Goal: Task Accomplishment & Management: Manage account settings

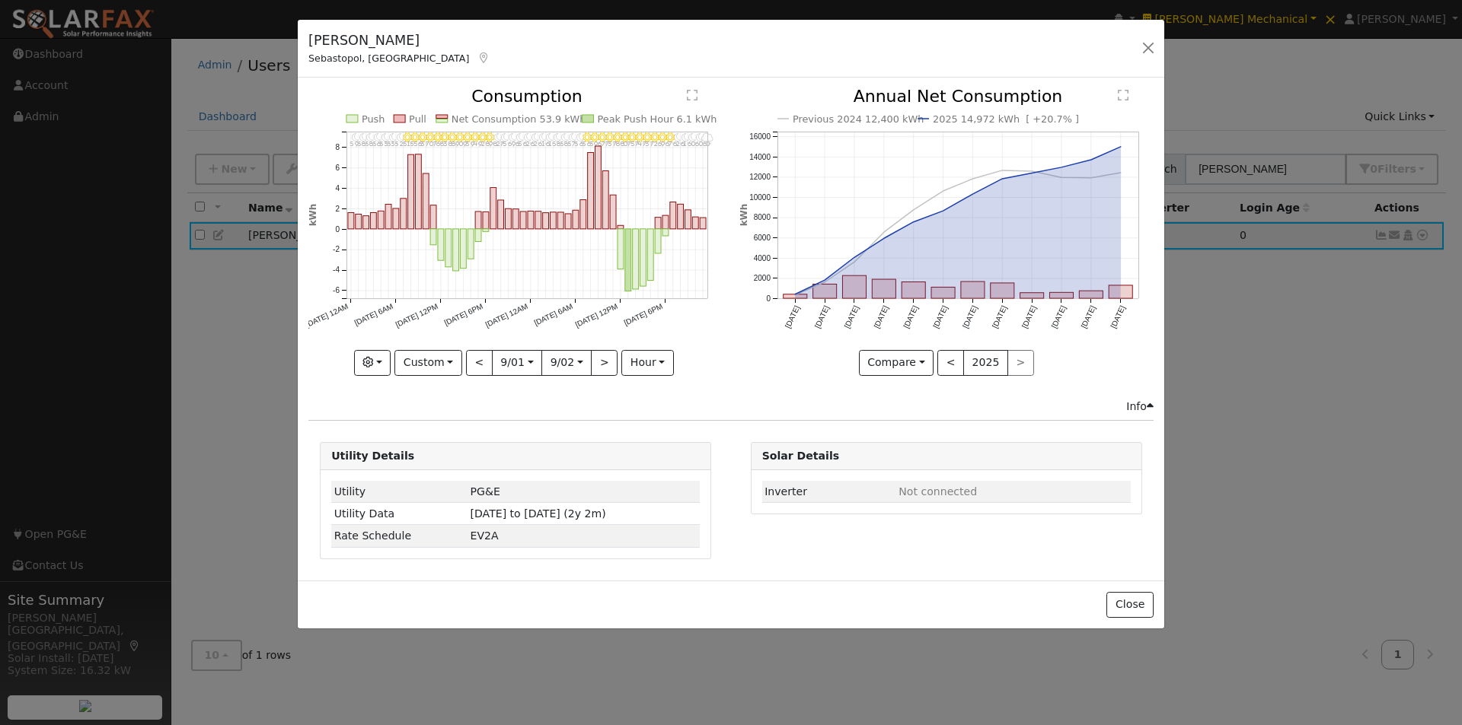
click at [1125, 588] on div "Close" at bounding box center [731, 605] width 866 height 48
click at [1136, 599] on button "Close" at bounding box center [1129, 605] width 46 height 26
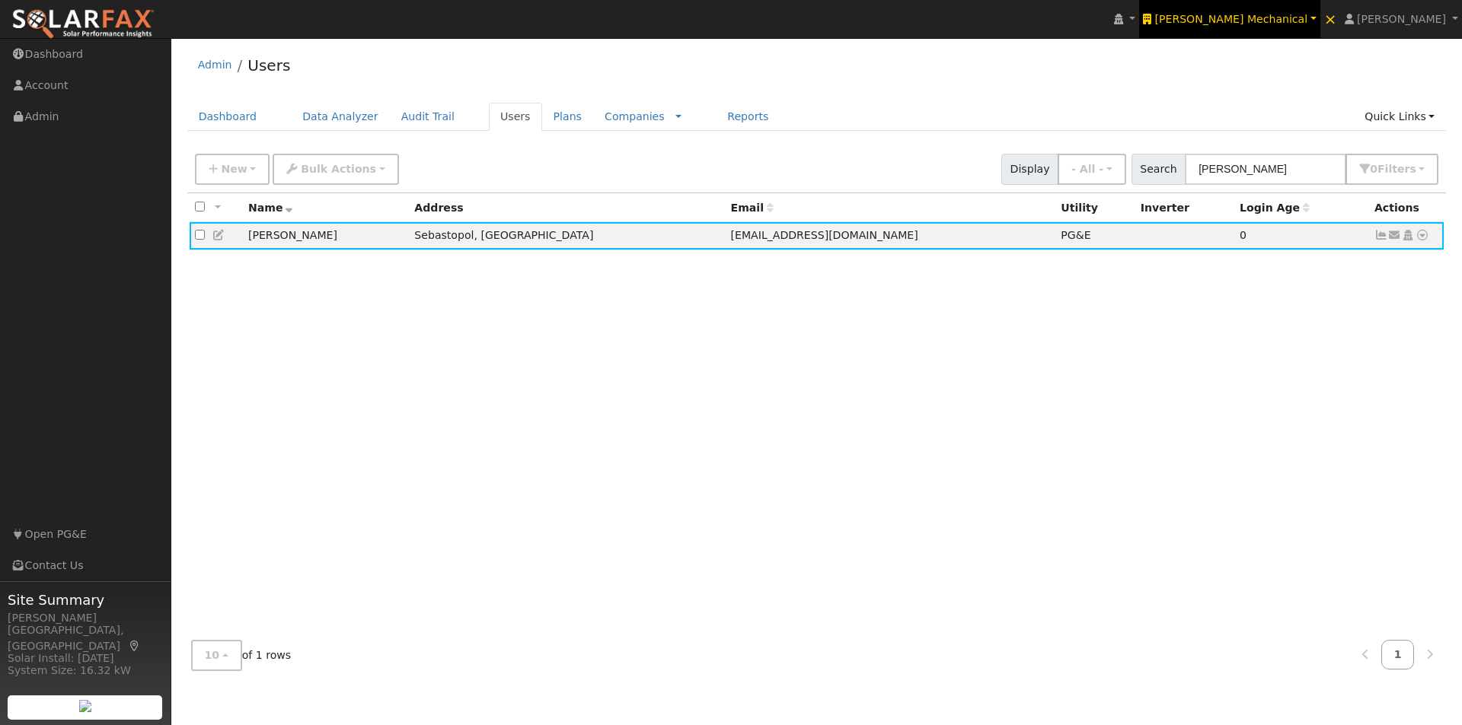
click at [1287, 17] on span "[PERSON_NAME] Mechanical" at bounding box center [1231, 19] width 153 height 12
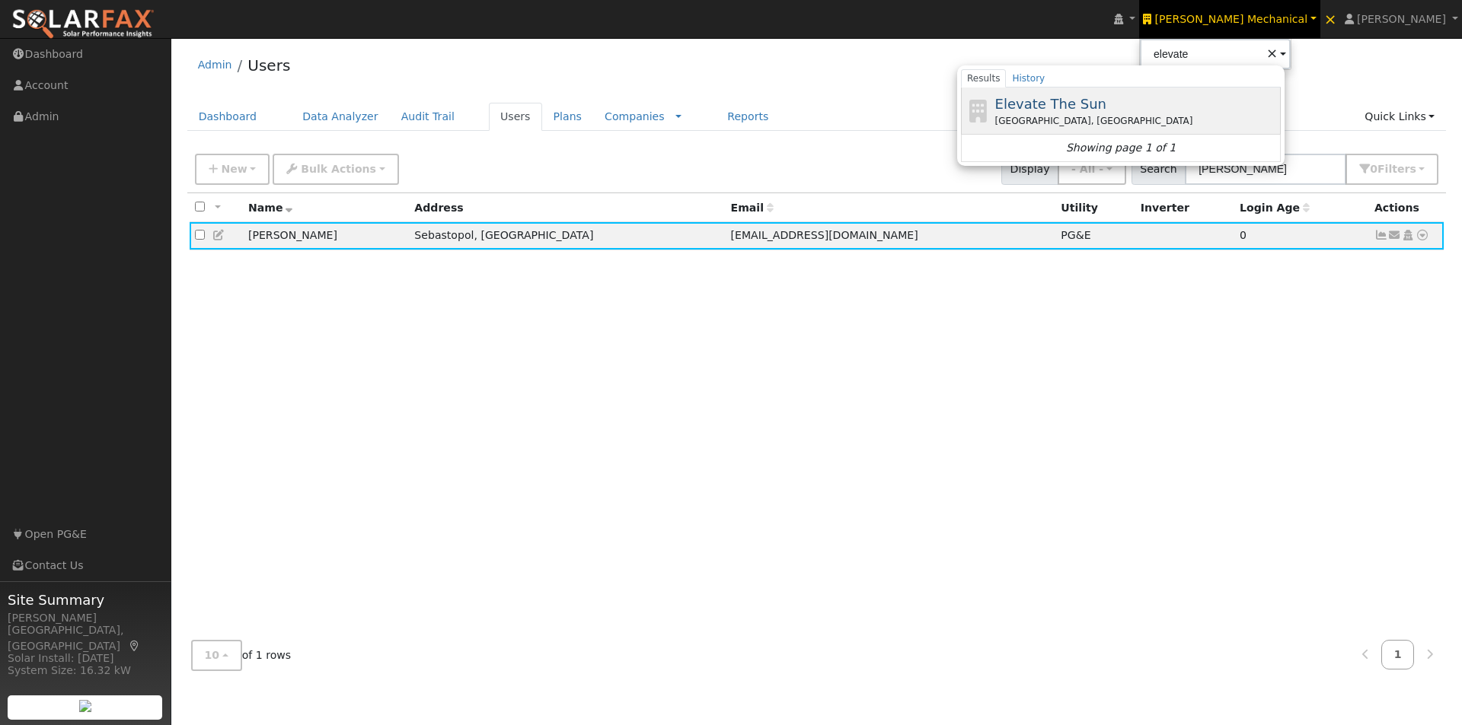
click at [1106, 96] on span "Elevate The Sun" at bounding box center [1050, 104] width 111 height 16
type input "Elevate The Sun"
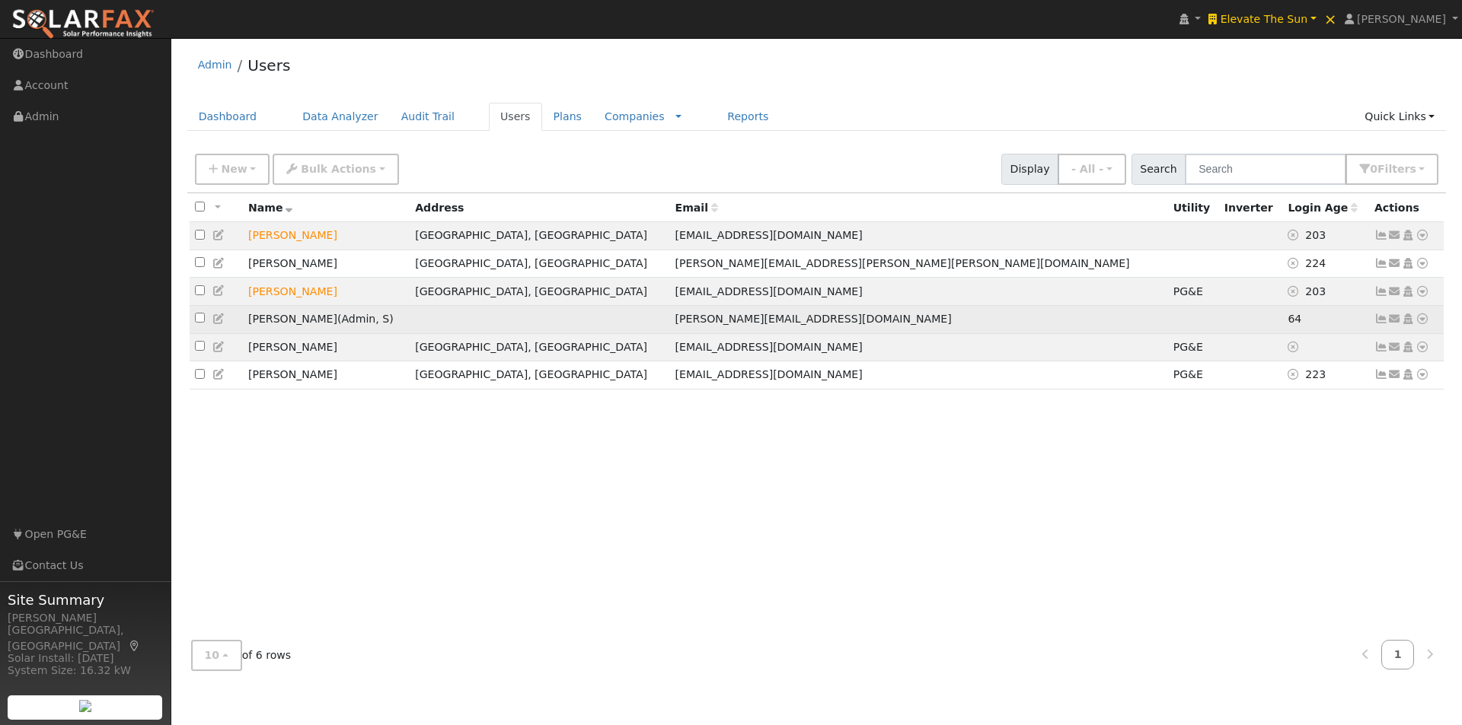
click at [218, 321] on icon at bounding box center [219, 319] width 14 height 11
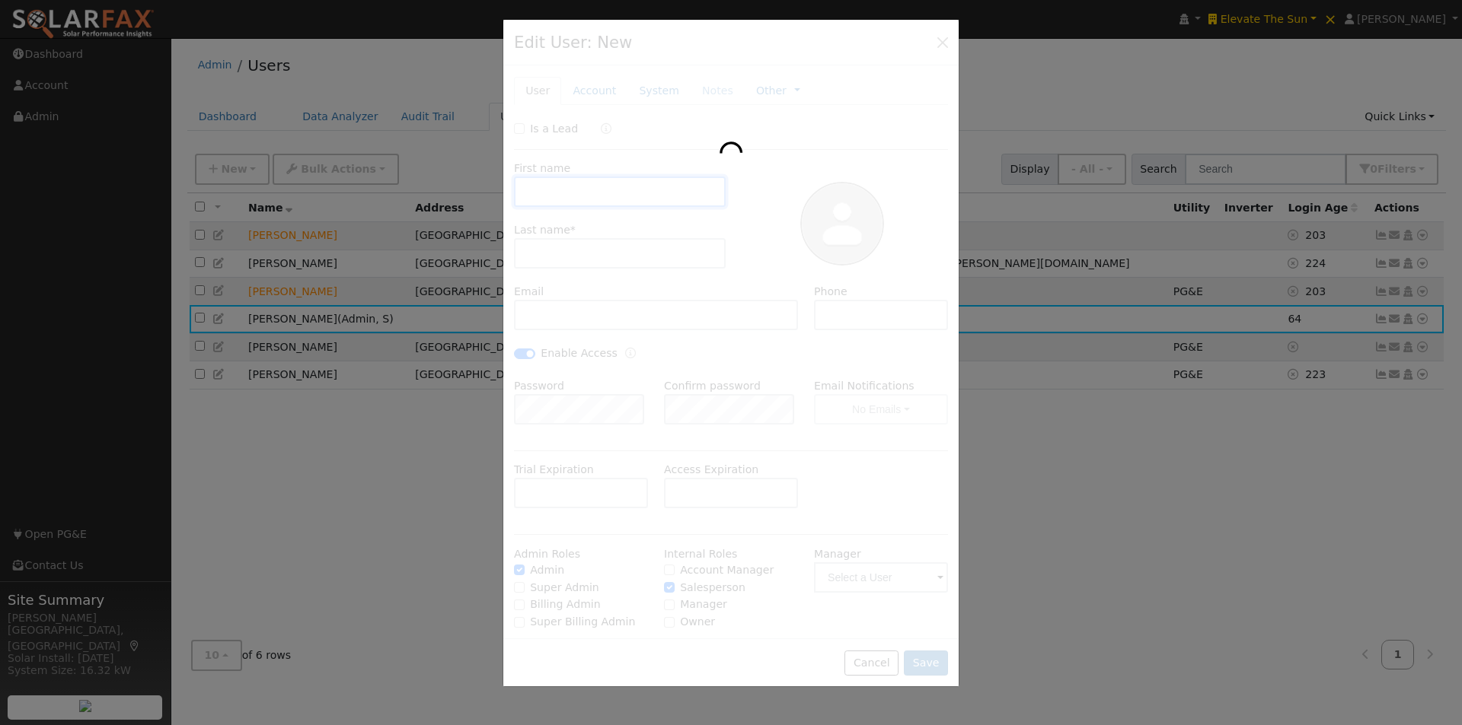
type input "Jeff"
type input "Restel"
type input "jeff@elevatethesun.com"
type input "(707) 395-8984"
checkbox input "true"
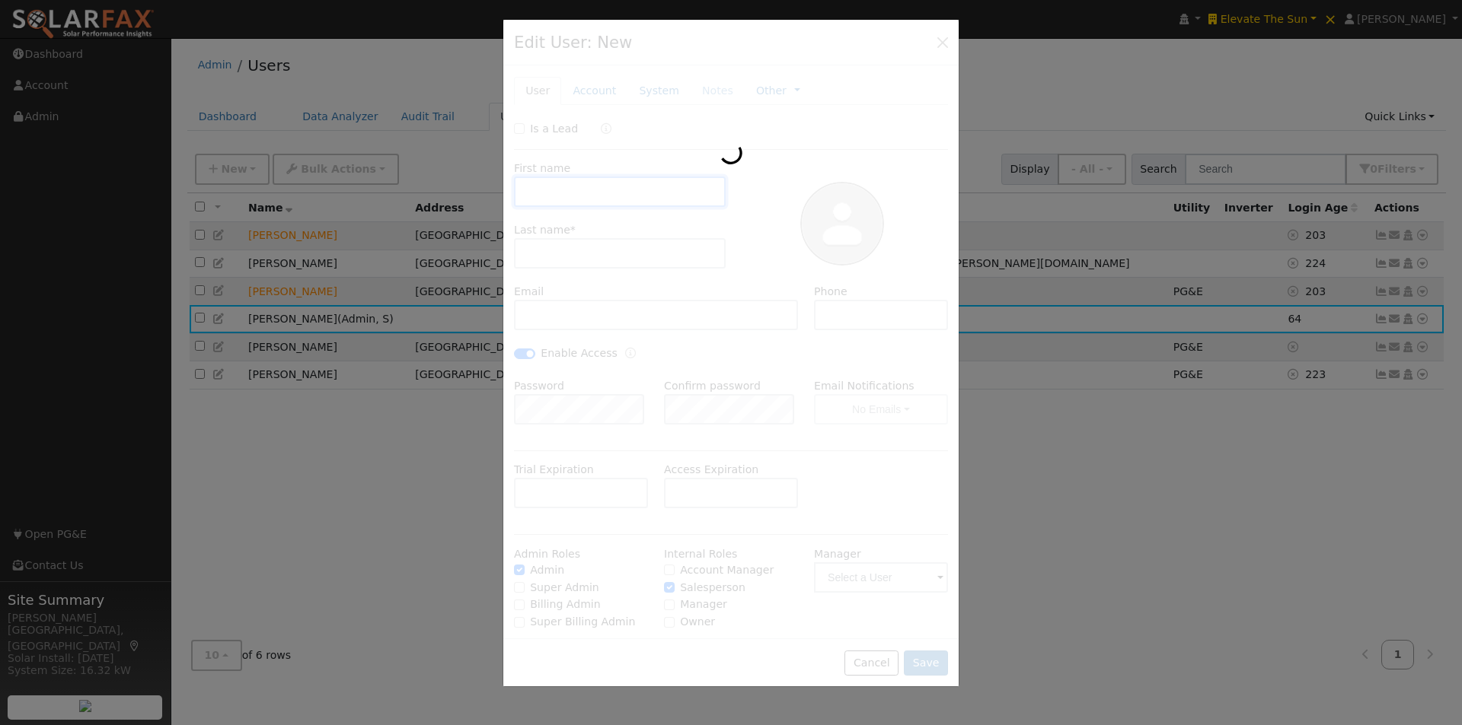
checkbox input "true"
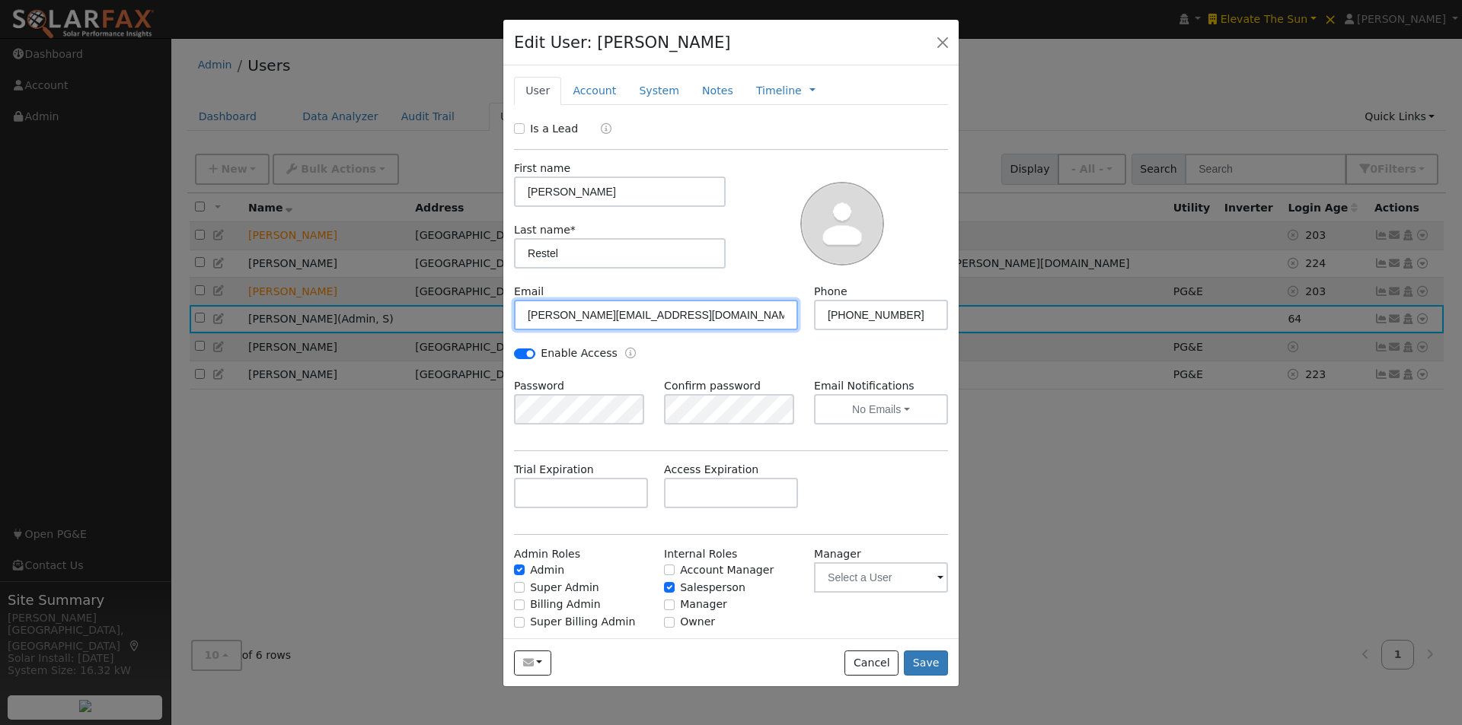
drag, startPoint x: 679, startPoint y: 320, endPoint x: 515, endPoint y: 301, distance: 164.9
click at [515, 301] on input "jeff@elevatethesun.com" at bounding box center [656, 315] width 284 height 30
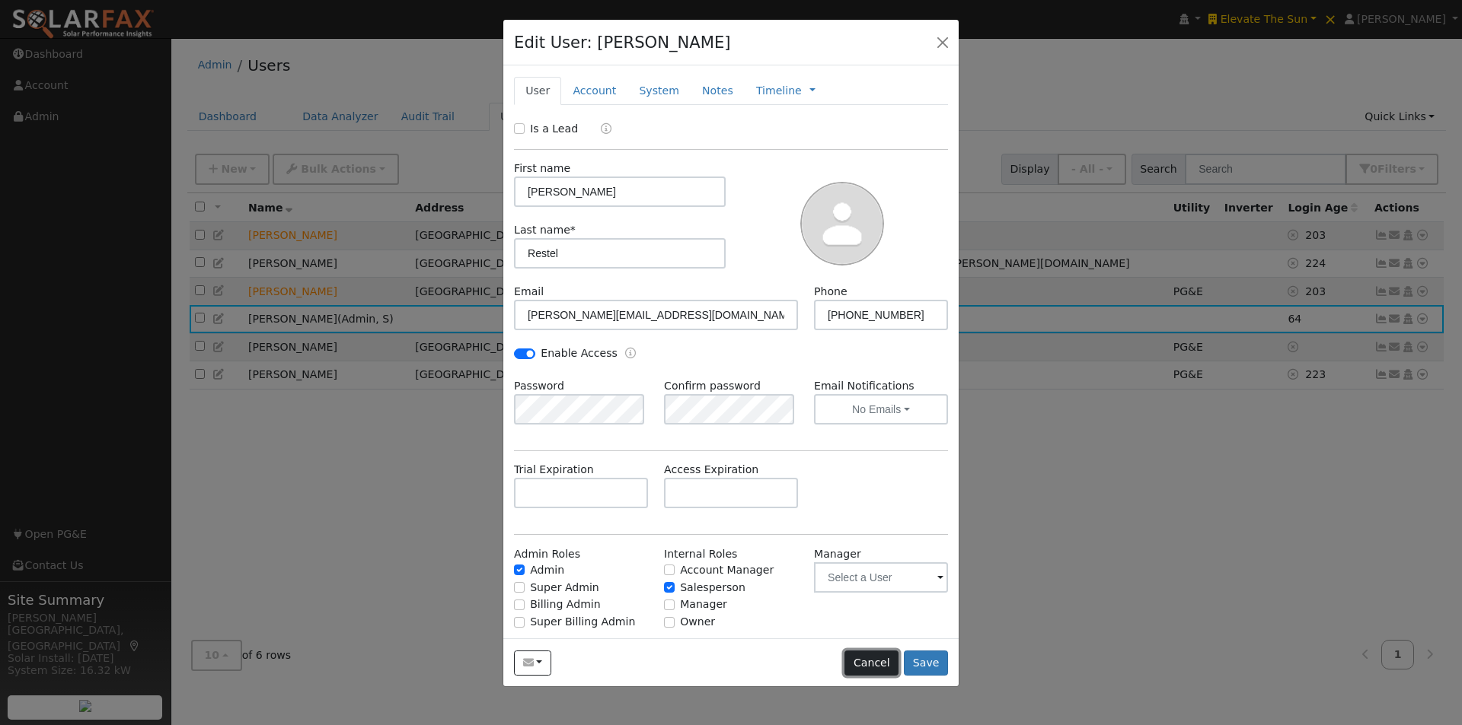
click at [875, 668] on button "Cancel" at bounding box center [871, 664] width 54 height 26
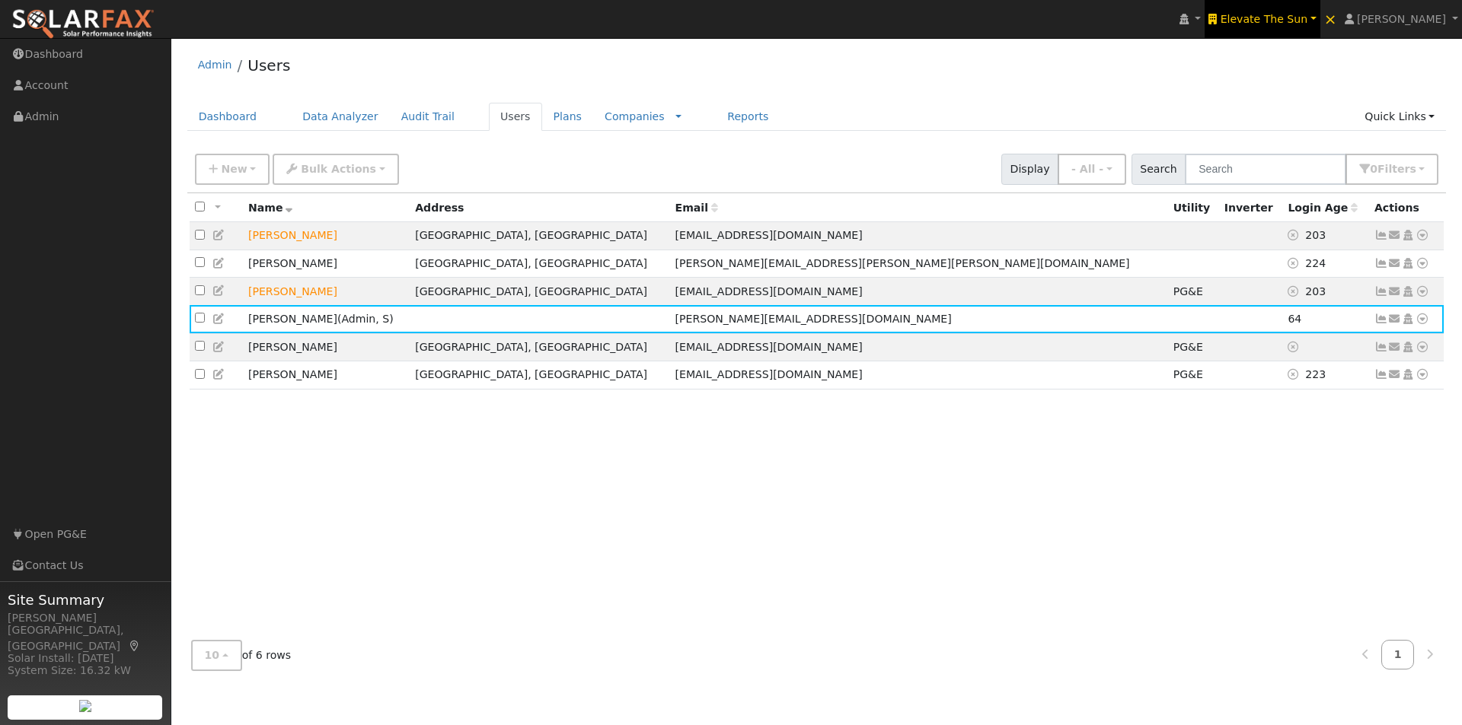
click at [1302, 23] on span "Elevate The Sun" at bounding box center [1264, 19] width 88 height 12
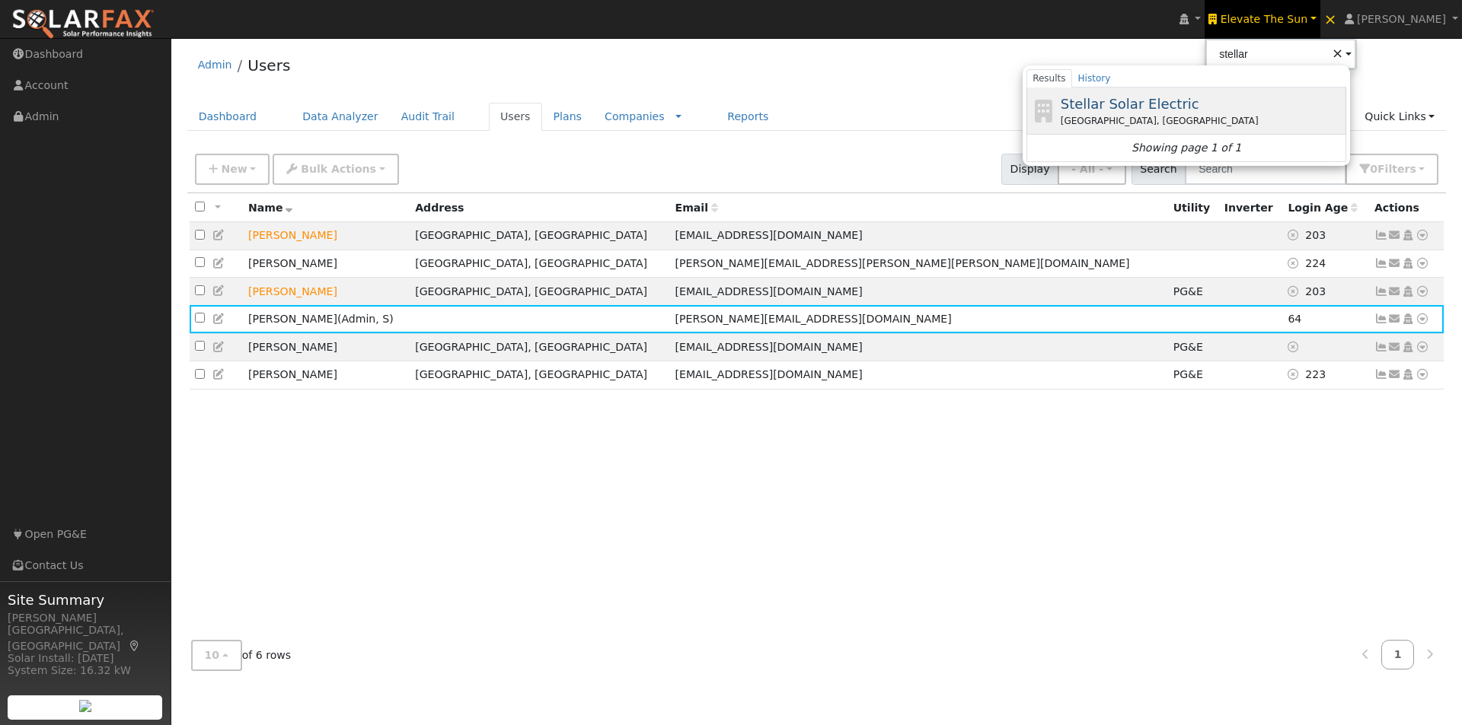
click at [1162, 99] on span "Stellar Solar Electric" at bounding box center [1129, 104] width 139 height 16
type input "Stellar Solar Electric"
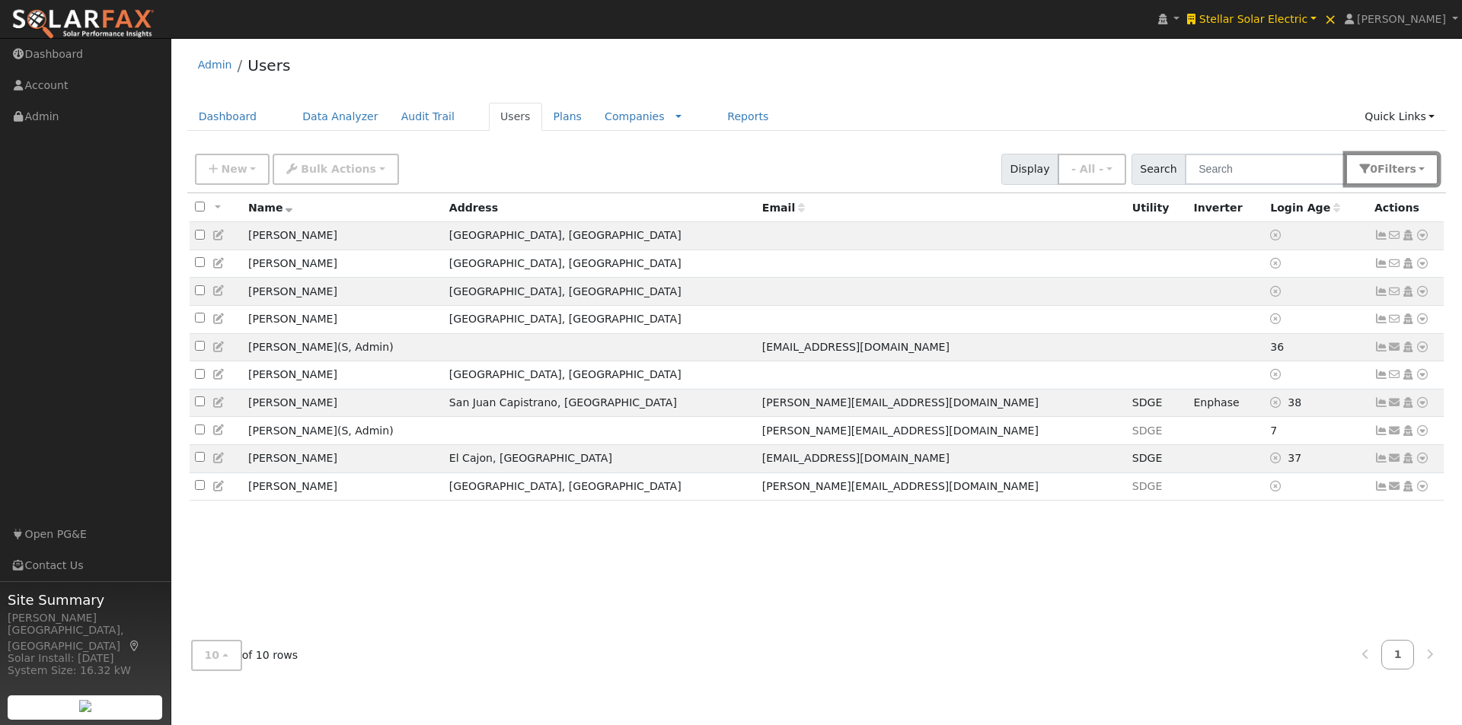
drag, startPoint x: 1410, startPoint y: 177, endPoint x: 1381, endPoint y: 240, distance: 69.5
click at [1412, 180] on button "0 Filter s" at bounding box center [1391, 169] width 93 height 31
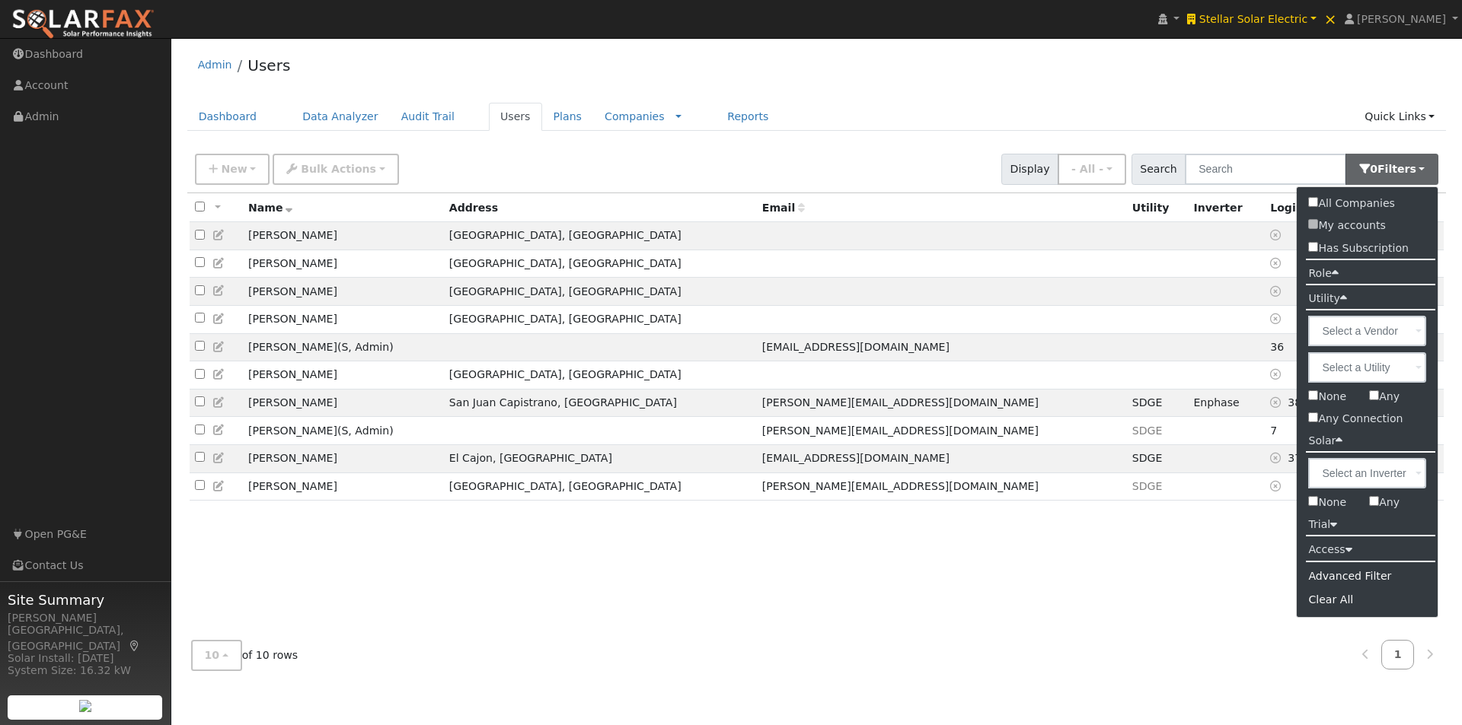
click at [1341, 276] on label "Role" at bounding box center [1322, 274] width 53 height 22
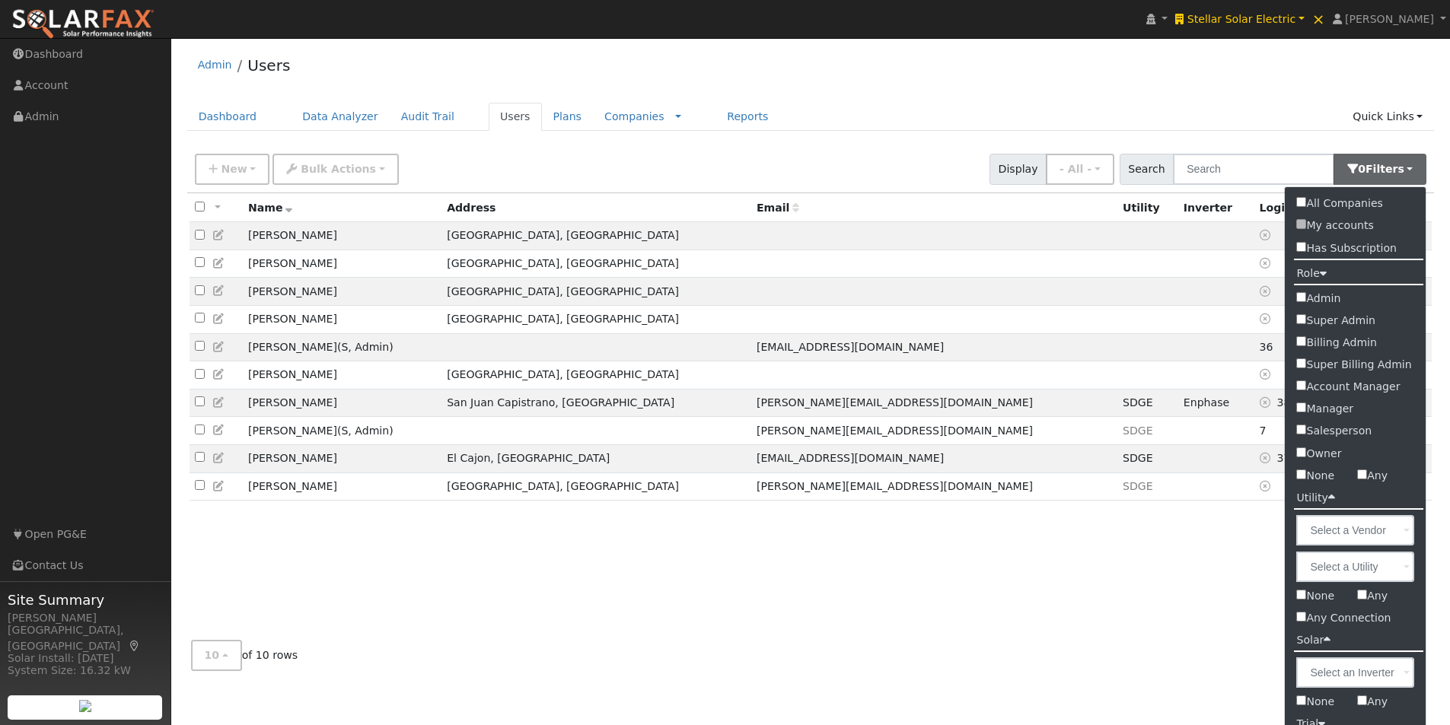
click at [1321, 299] on label "Admin" at bounding box center [1355, 299] width 141 height 22
click at [1306, 299] on input "Admin" at bounding box center [1301, 297] width 10 height 10
checkbox input "true"
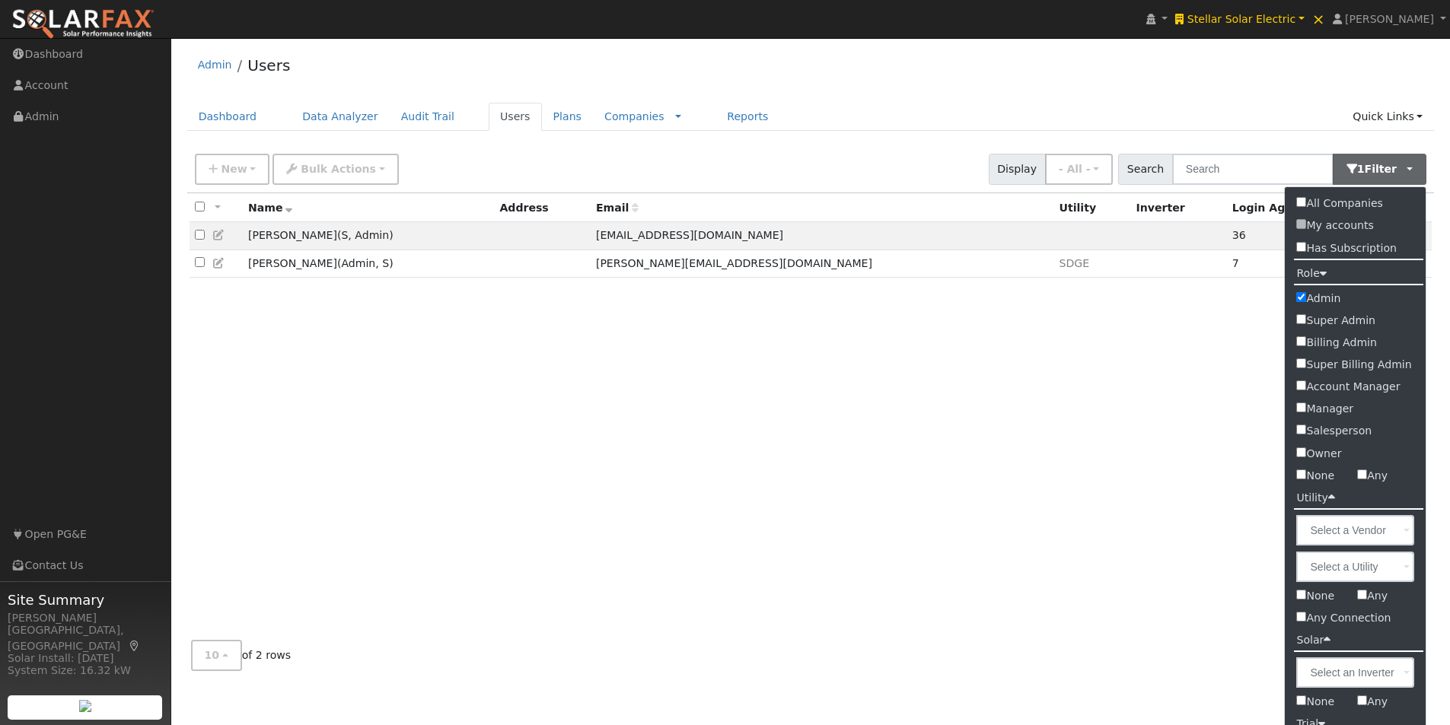
click at [881, 54] on div "Admin Users" at bounding box center [811, 69] width 1248 height 46
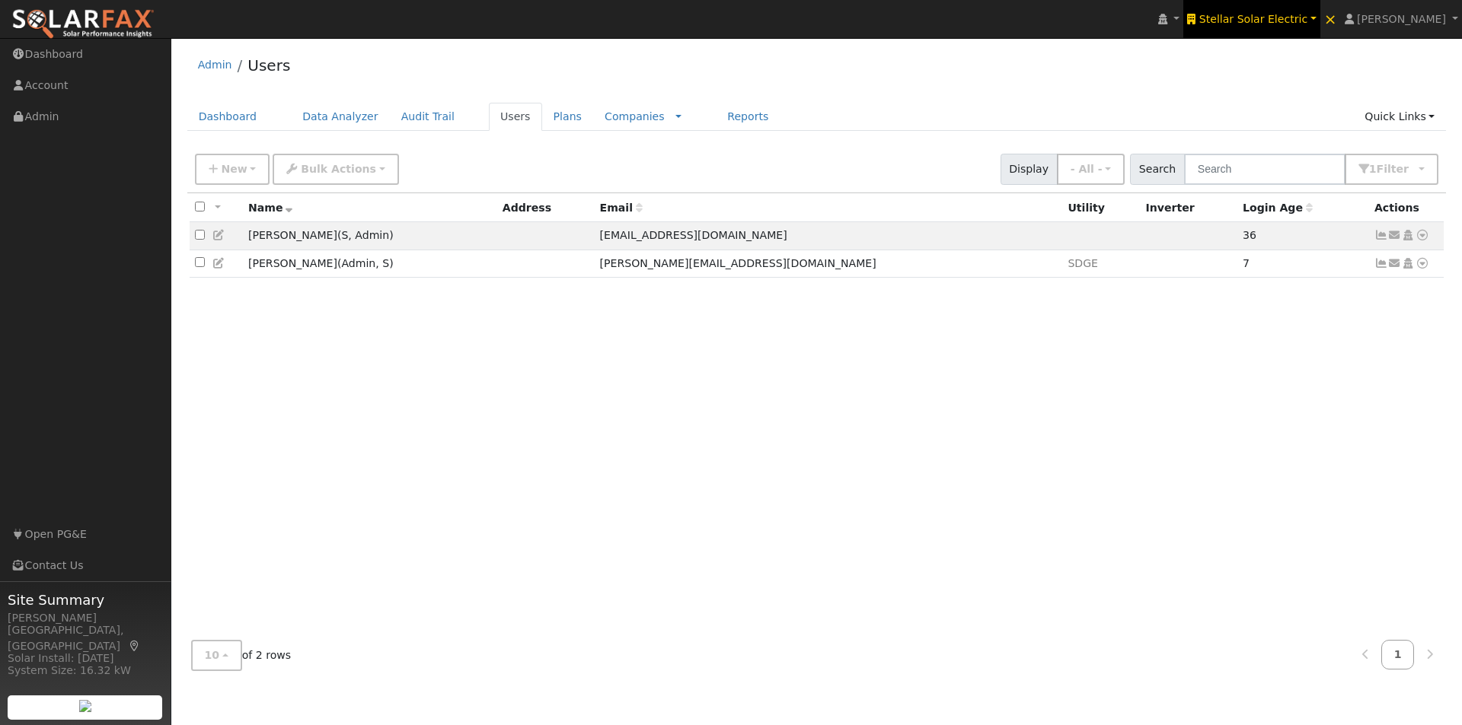
click at [1296, 20] on span "Stellar Solar Electric" at bounding box center [1253, 19] width 108 height 12
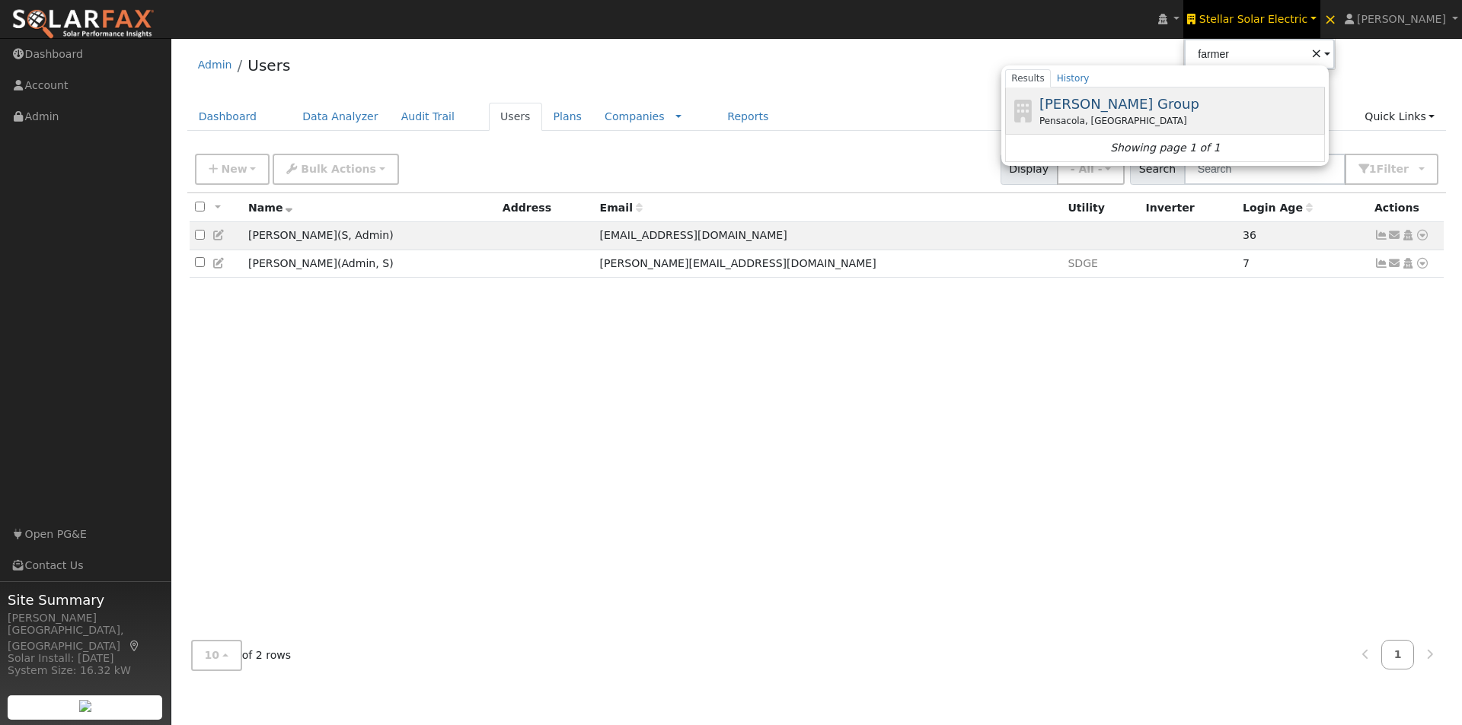
click at [1095, 101] on span "[PERSON_NAME] Group" at bounding box center [1119, 104] width 160 height 16
type input "[PERSON_NAME] Group"
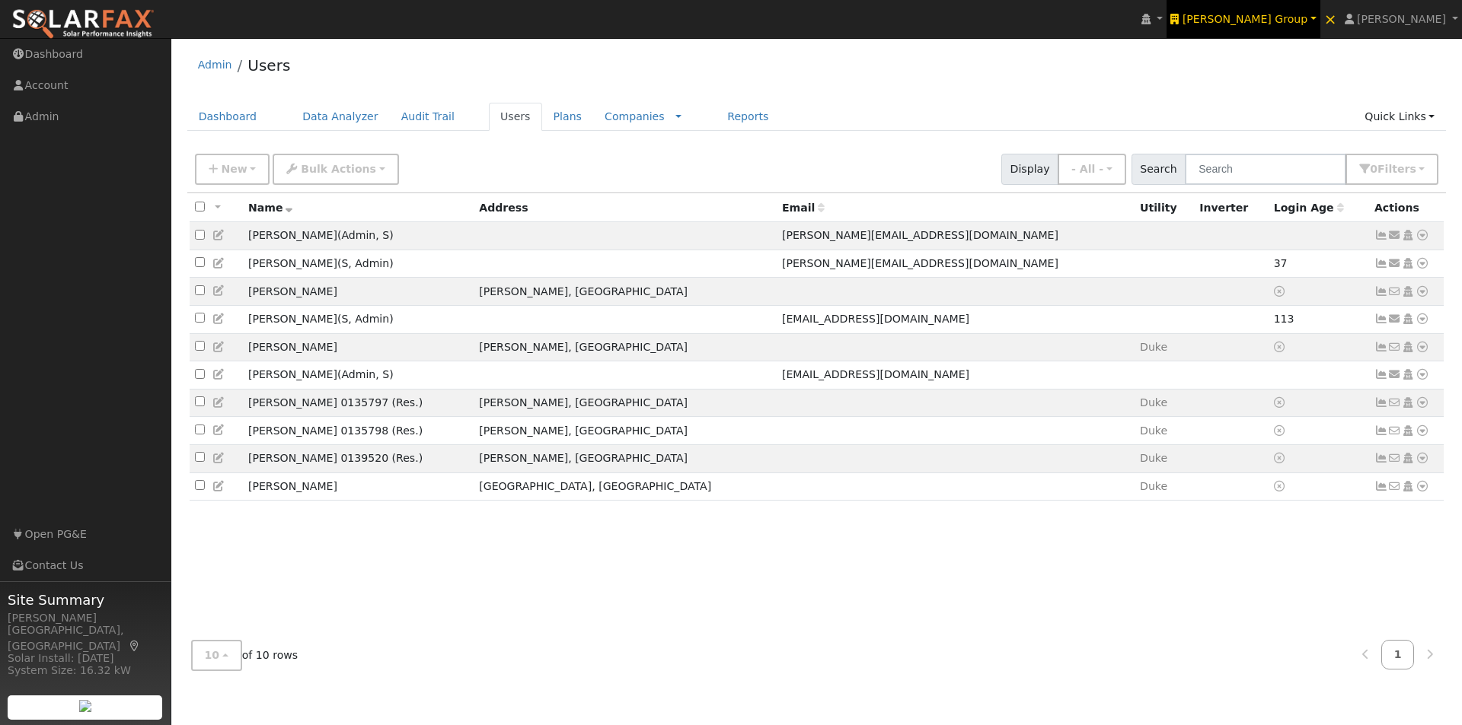
click at [1274, 18] on span "[PERSON_NAME] Group" at bounding box center [1244, 19] width 125 height 12
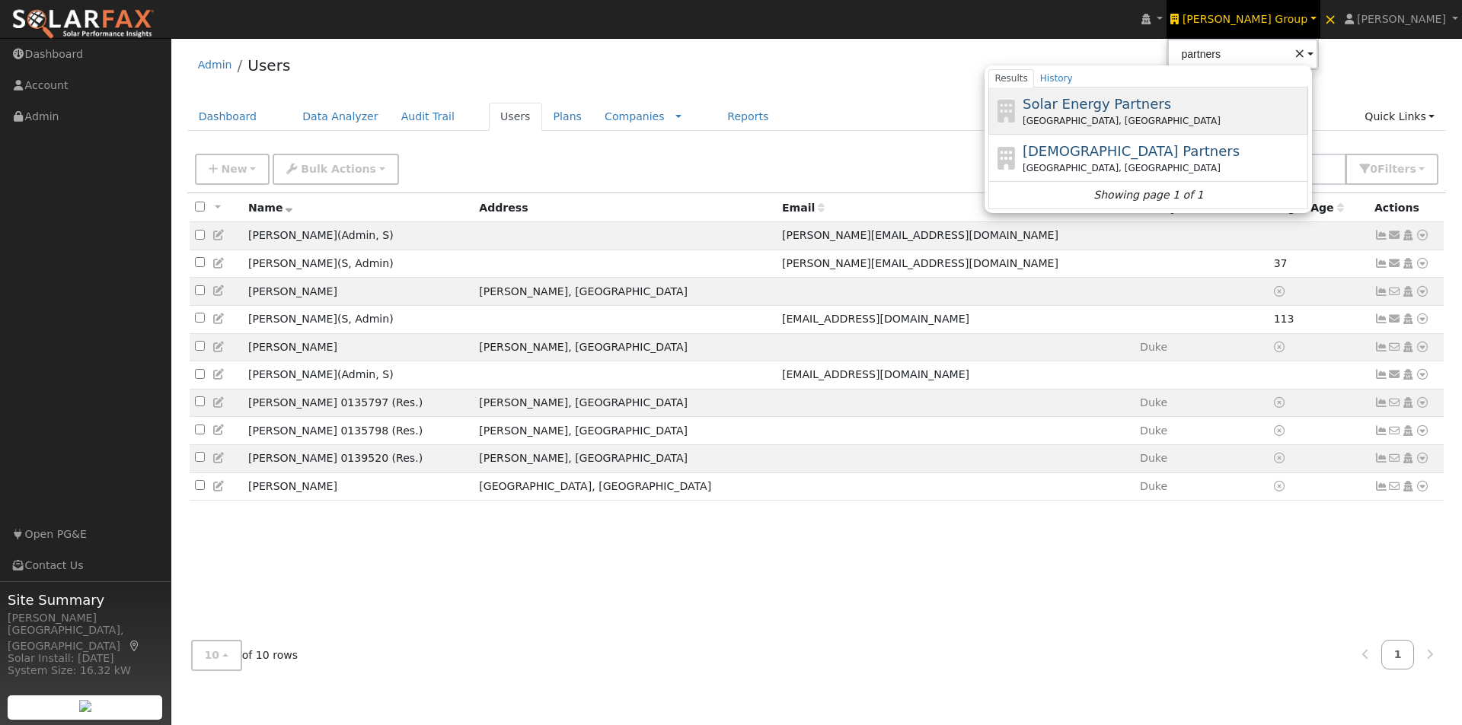
click at [1121, 104] on span "Solar Energy Partners" at bounding box center [1096, 104] width 148 height 16
type input "Solar Energy Partners"
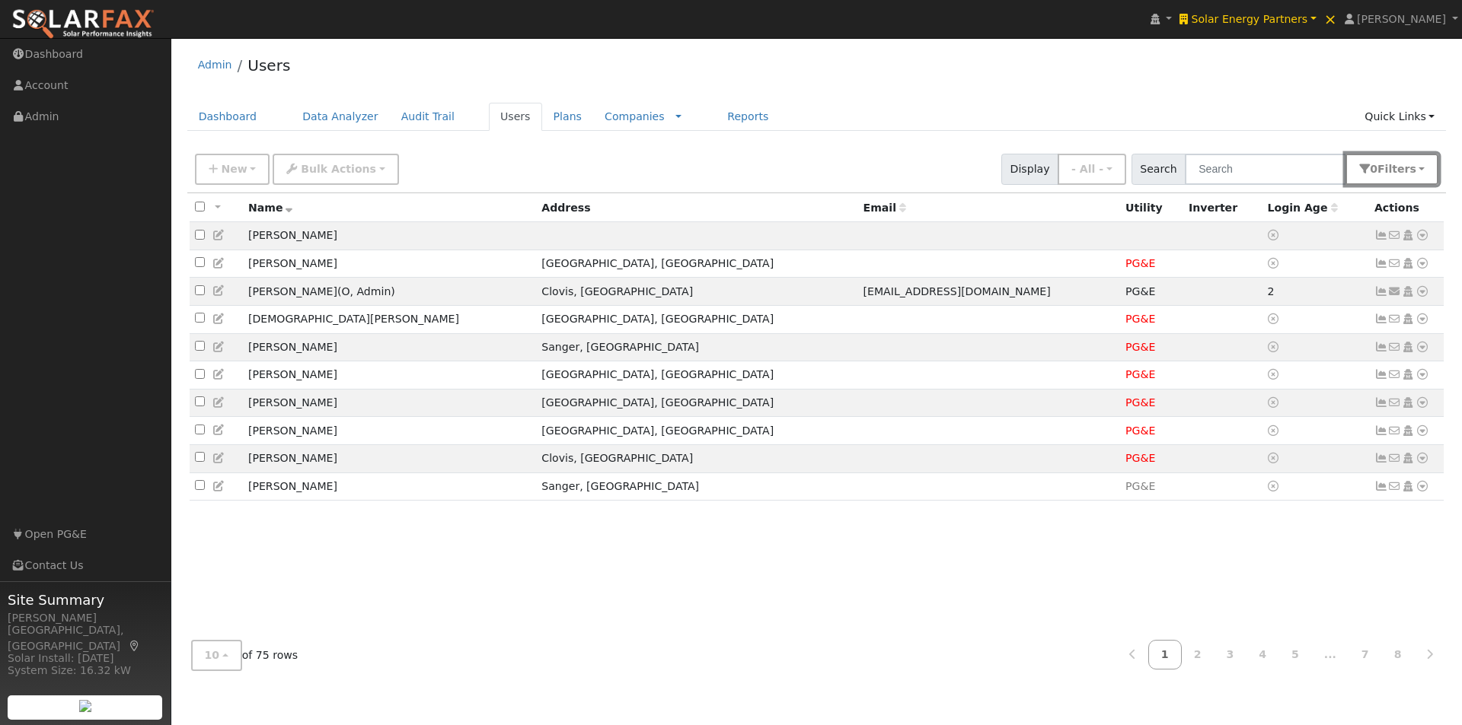
click at [1400, 174] on span "Filter s" at bounding box center [1396, 169] width 39 height 12
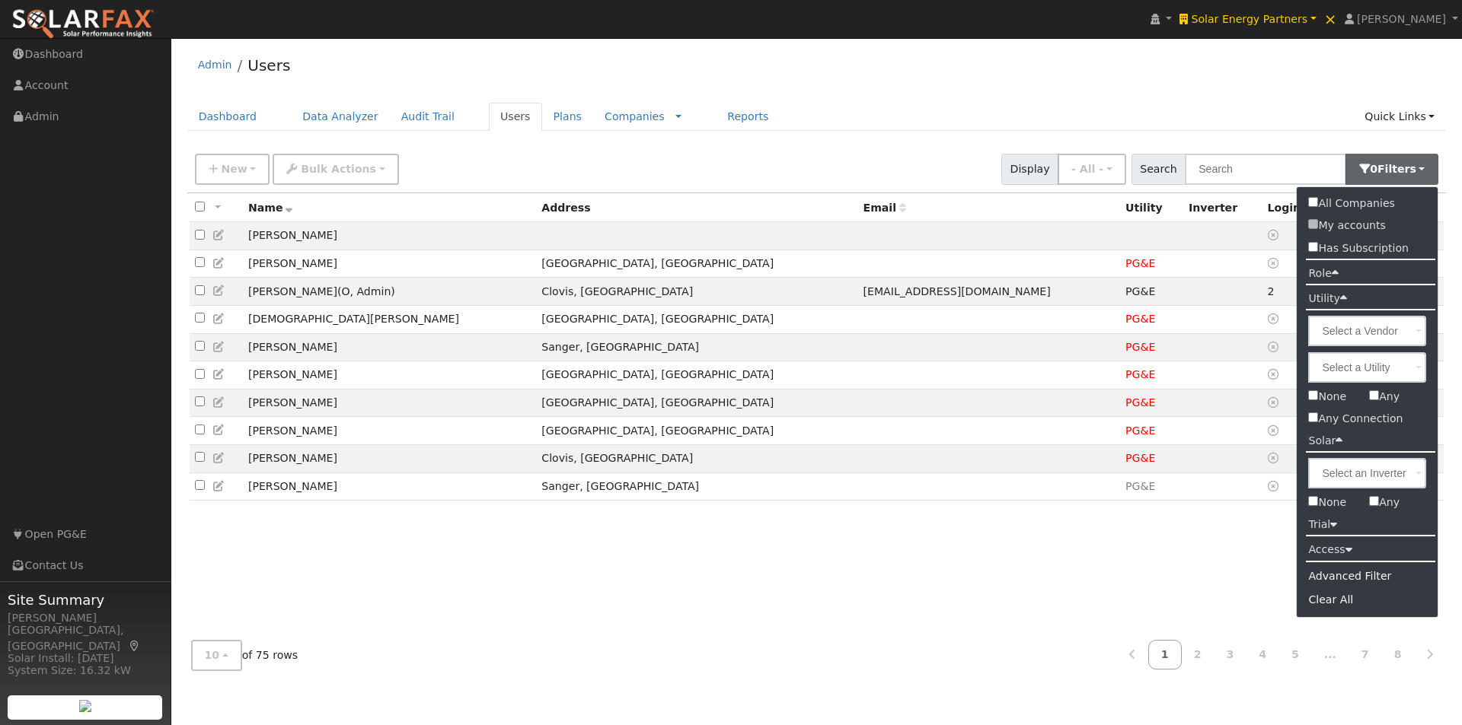
click at [1330, 276] on label "Role" at bounding box center [1322, 274] width 53 height 22
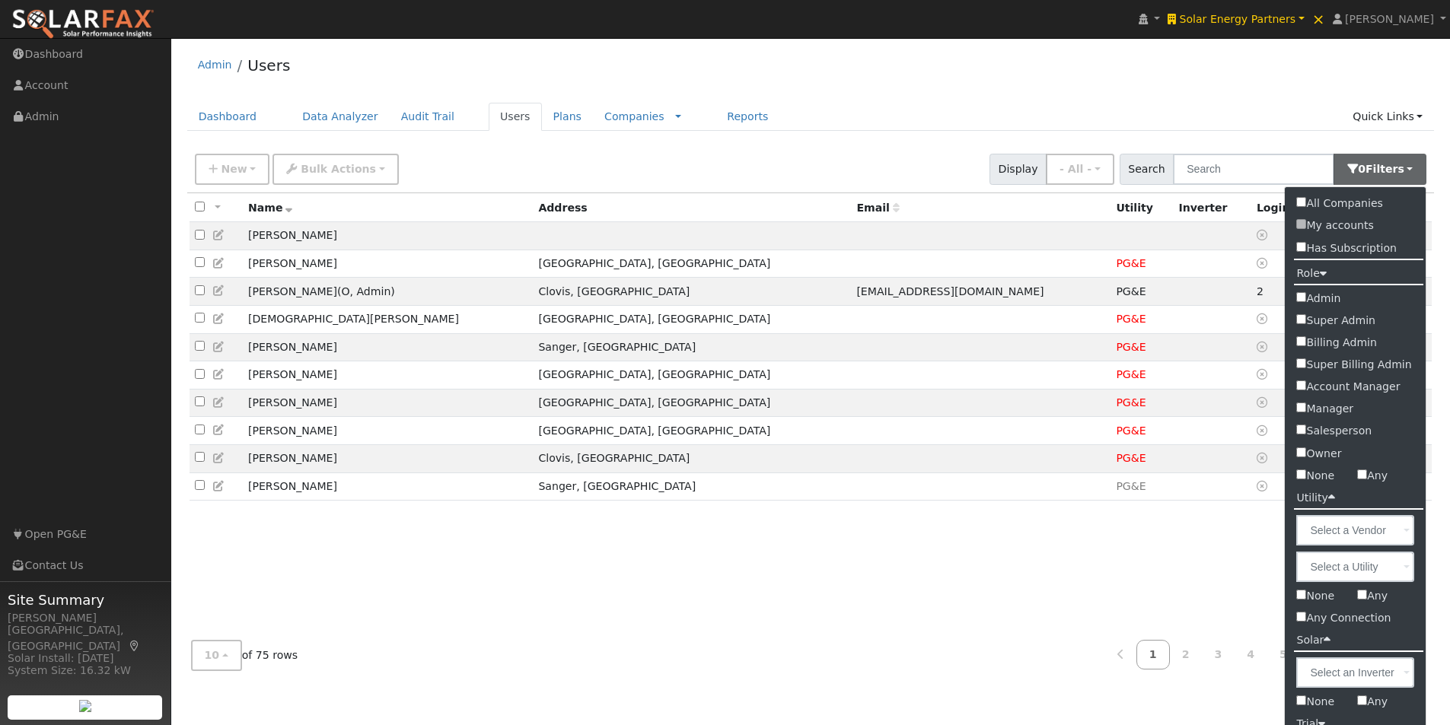
click at [1309, 298] on label "Admin" at bounding box center [1355, 299] width 141 height 22
click at [1306, 298] on input "Admin" at bounding box center [1301, 297] width 10 height 10
checkbox input "true"
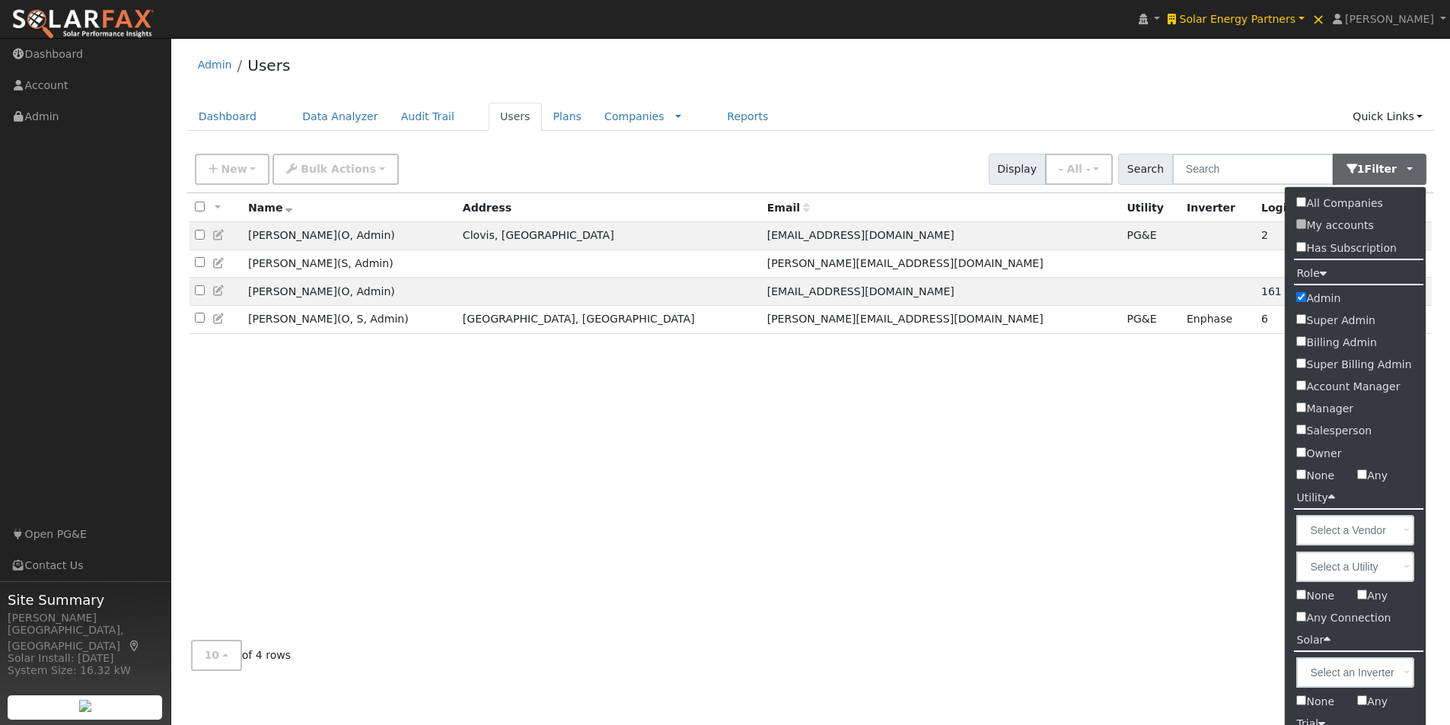
click at [913, 87] on div "Admin Users" at bounding box center [811, 69] width 1248 height 46
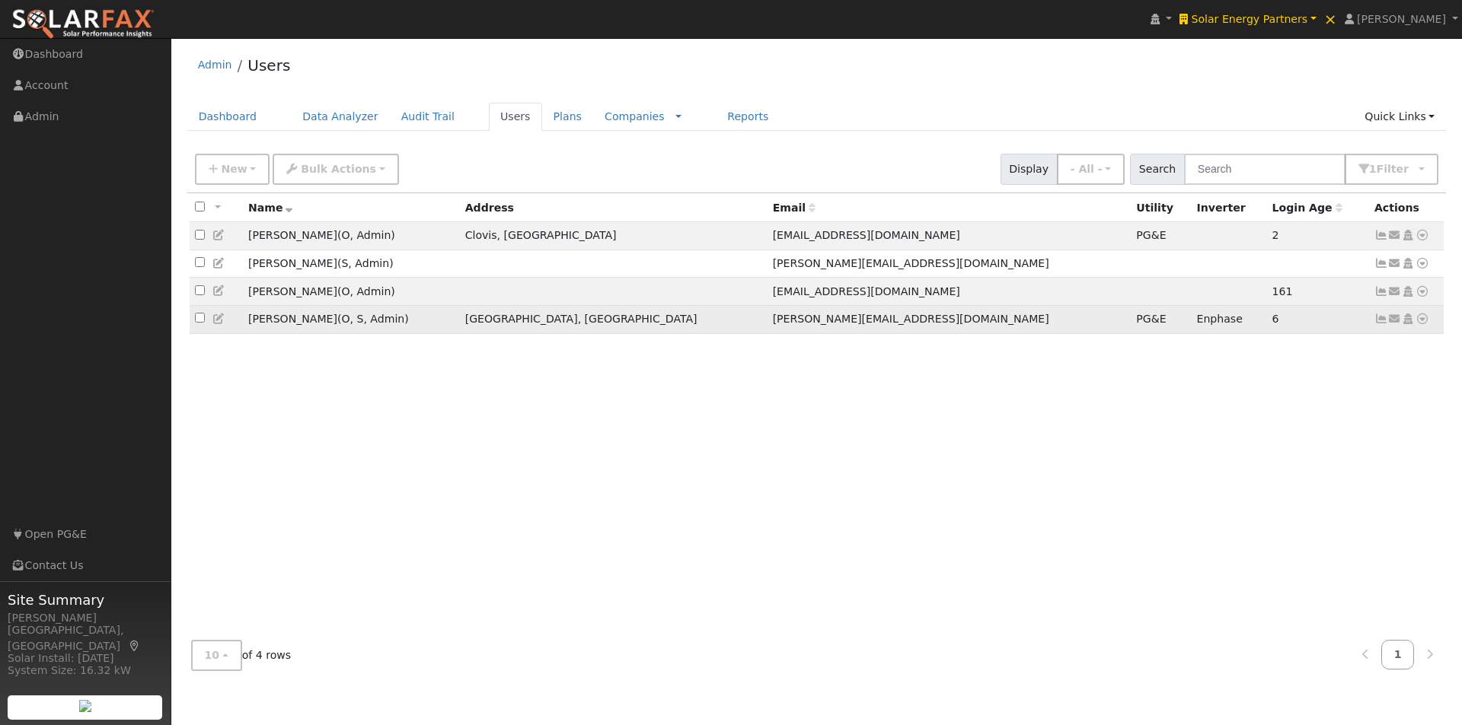
click at [218, 322] on icon at bounding box center [219, 319] width 14 height 11
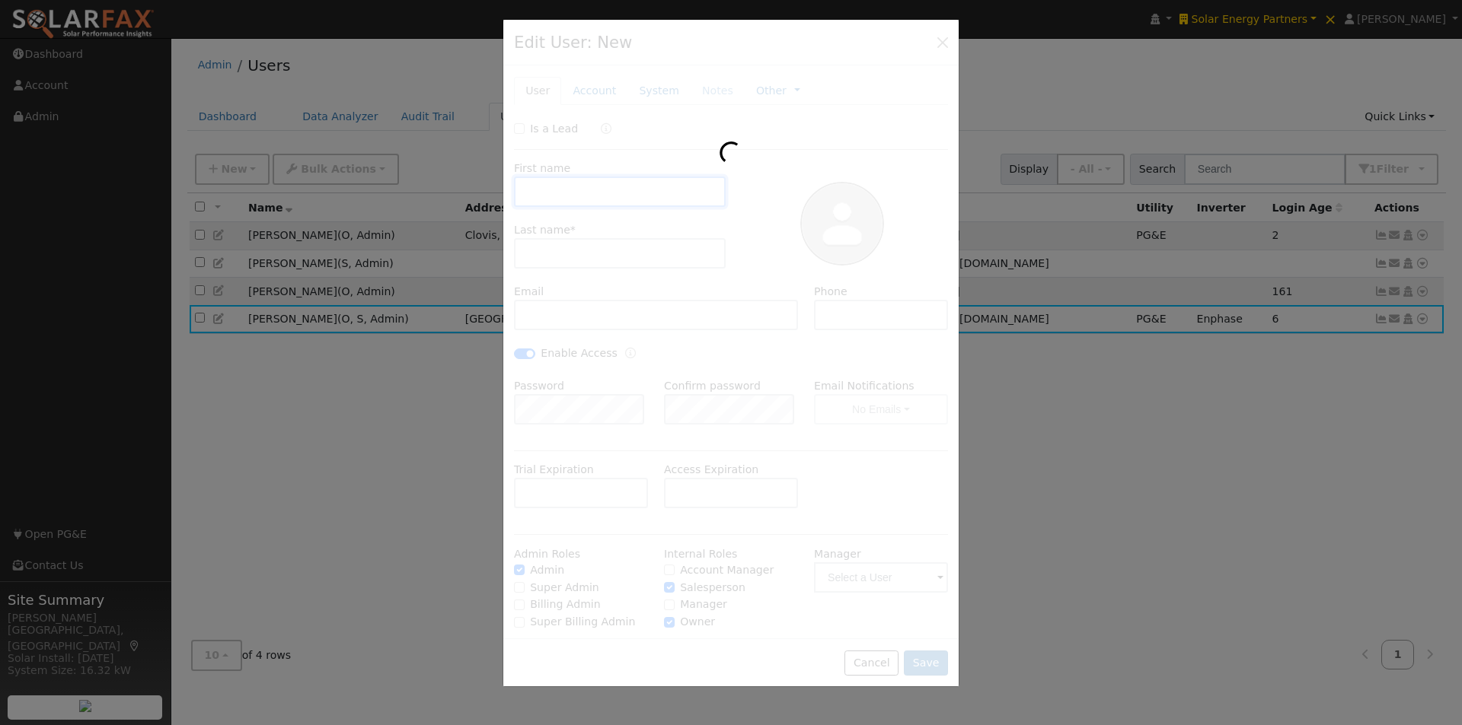
type input "Ryan"
type input "Winn"
type input "r.winn@solarenergy.partners"
type input "208-313-9288"
checkbox input "true"
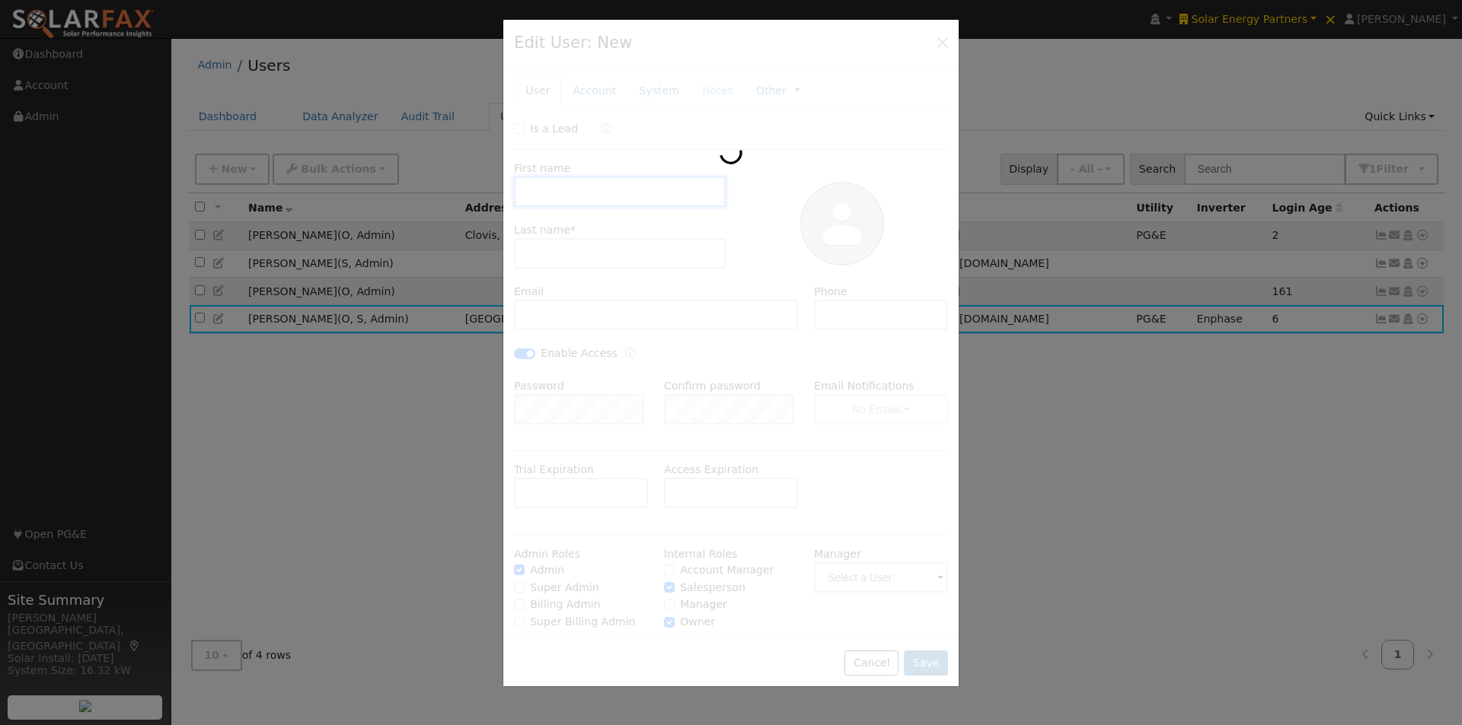
checkbox input "true"
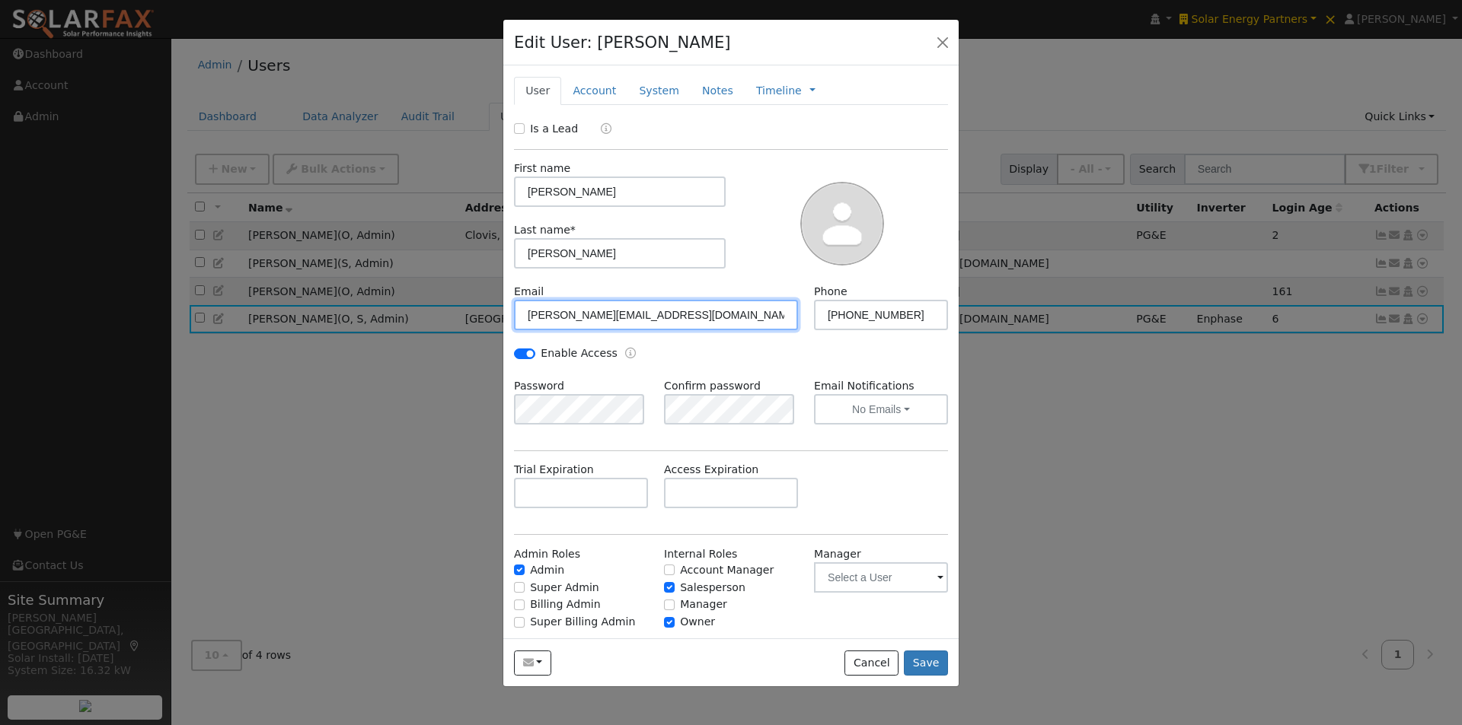
drag, startPoint x: 687, startPoint y: 314, endPoint x: 526, endPoint y: 311, distance: 161.4
click at [526, 311] on input "r.winn@solarenergy.partners" at bounding box center [656, 315] width 284 height 30
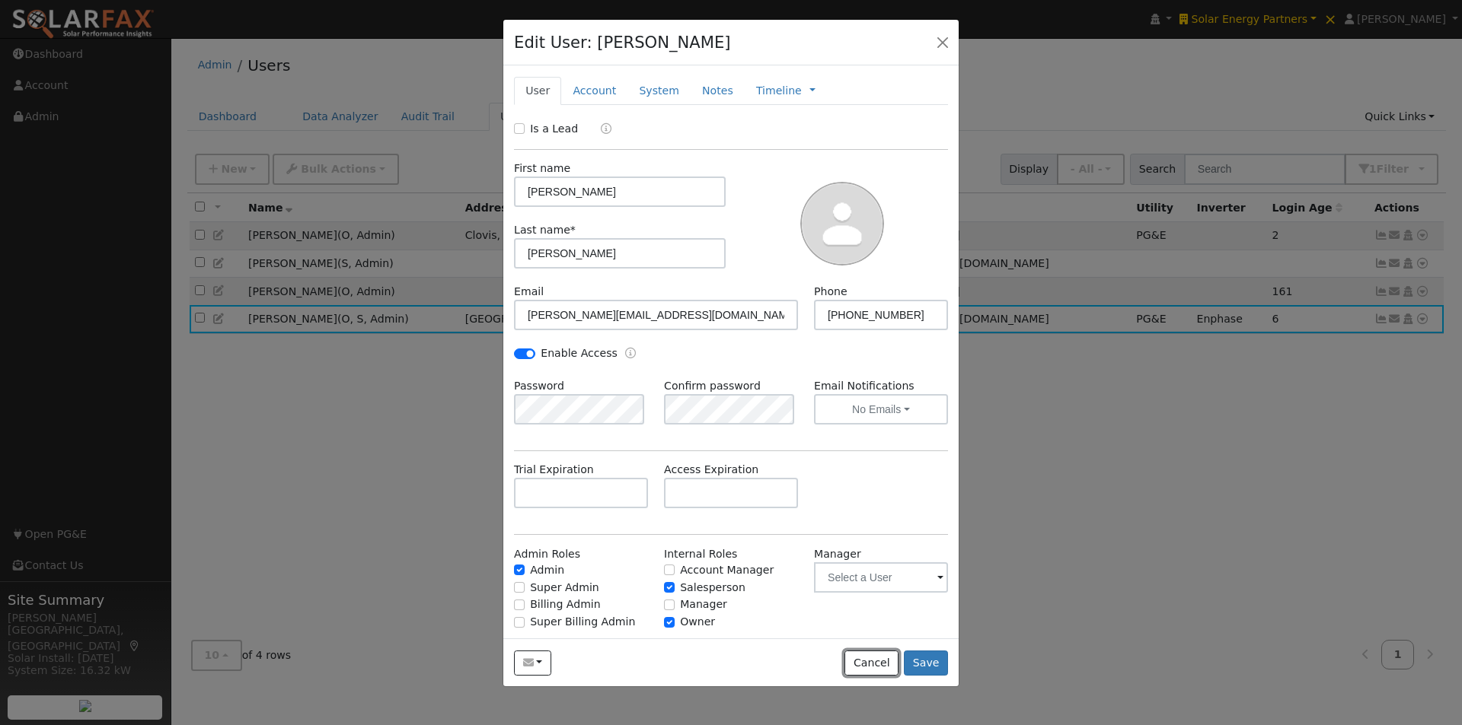
drag, startPoint x: 853, startPoint y: 665, endPoint x: 967, endPoint y: 364, distance: 321.4
click at [858, 655] on button "Cancel" at bounding box center [871, 664] width 54 height 26
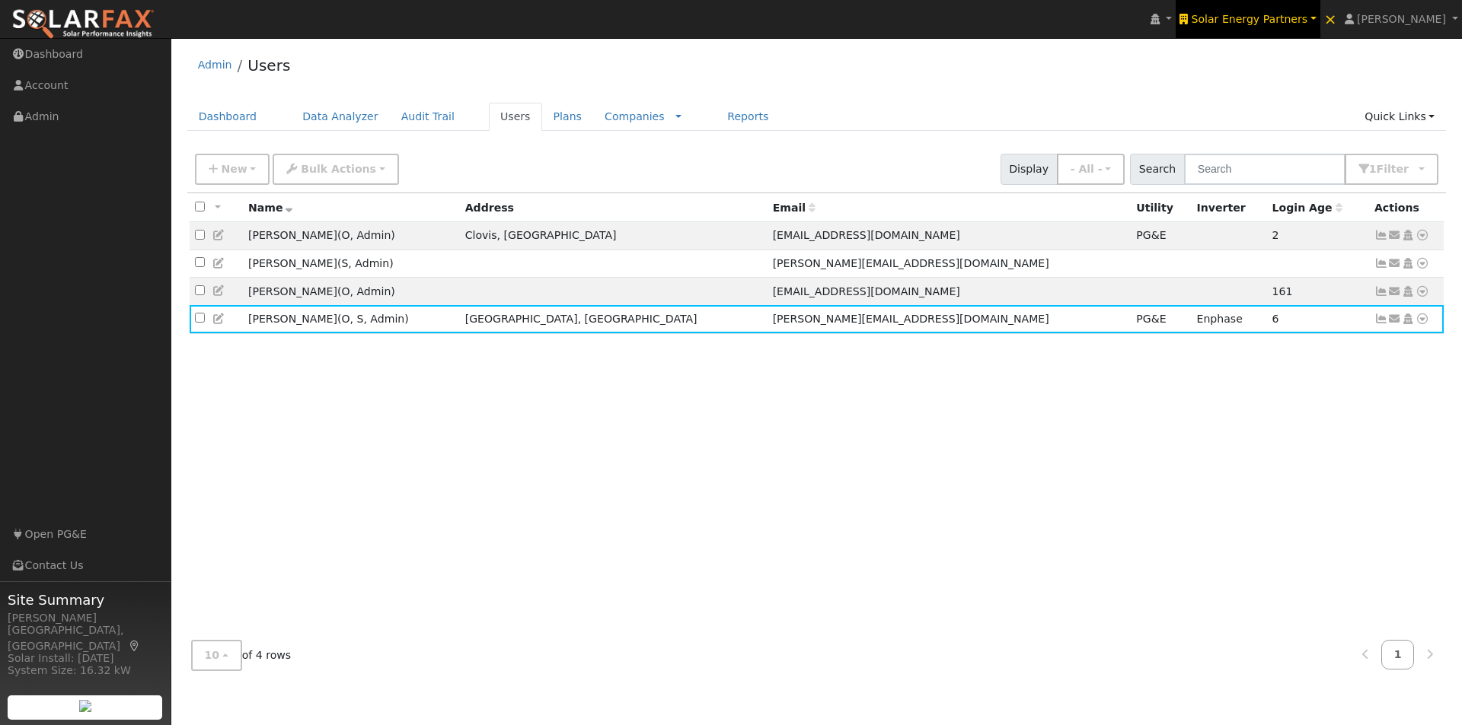
click at [1294, 26] on link "Solar Energy Partners" at bounding box center [1247, 19] width 145 height 38
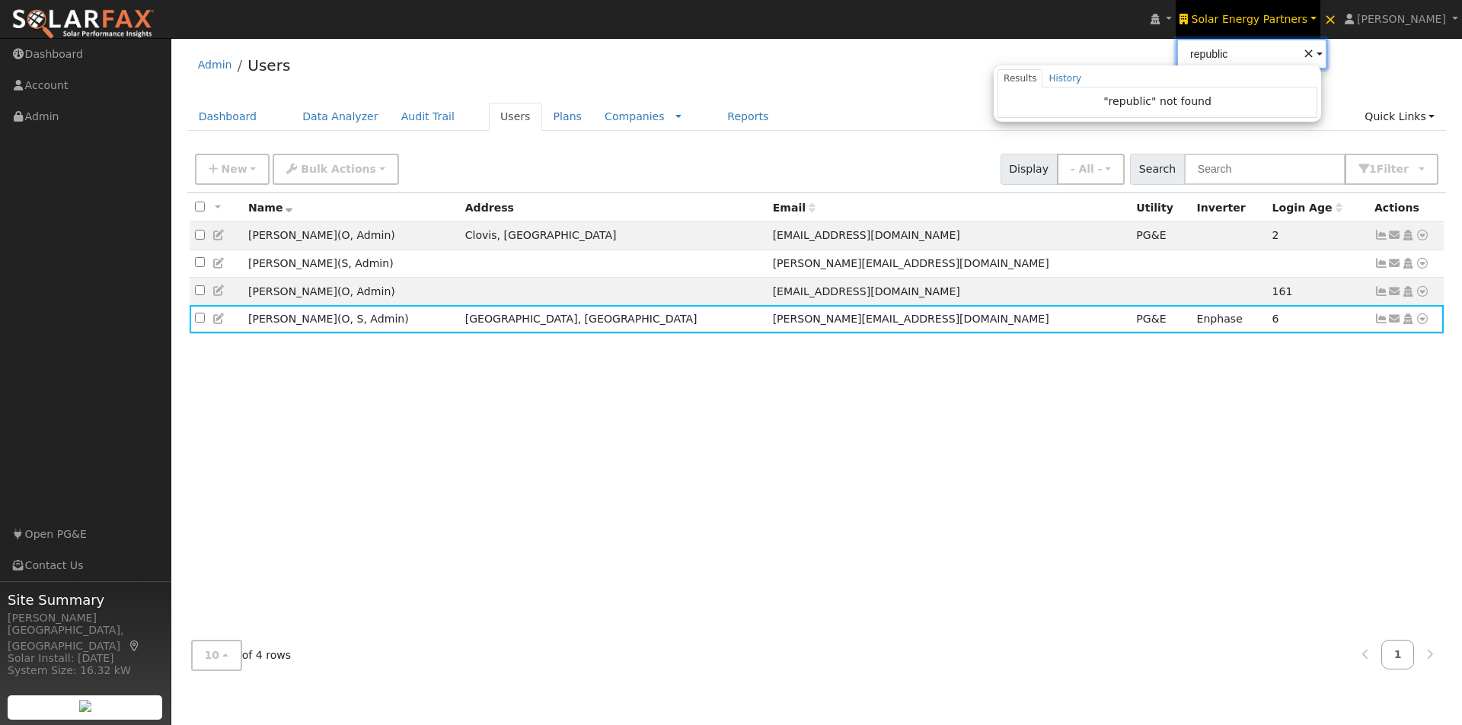
type input "republic"
click at [1314, 53] on span "×" at bounding box center [1308, 53] width 11 height 16
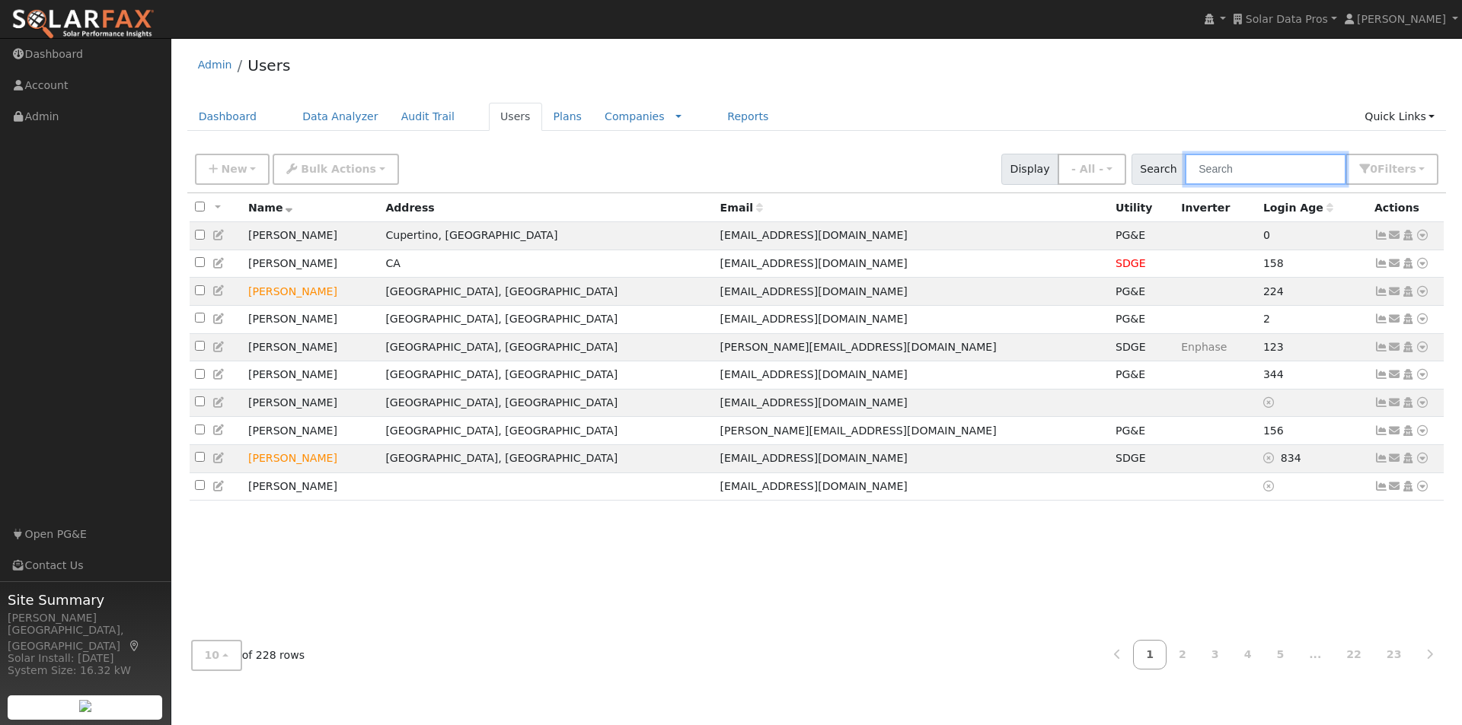
drag, startPoint x: 1254, startPoint y: 169, endPoint x: 1235, endPoint y: 171, distance: 19.2
click at [1254, 171] on input "text" at bounding box center [1265, 169] width 161 height 31
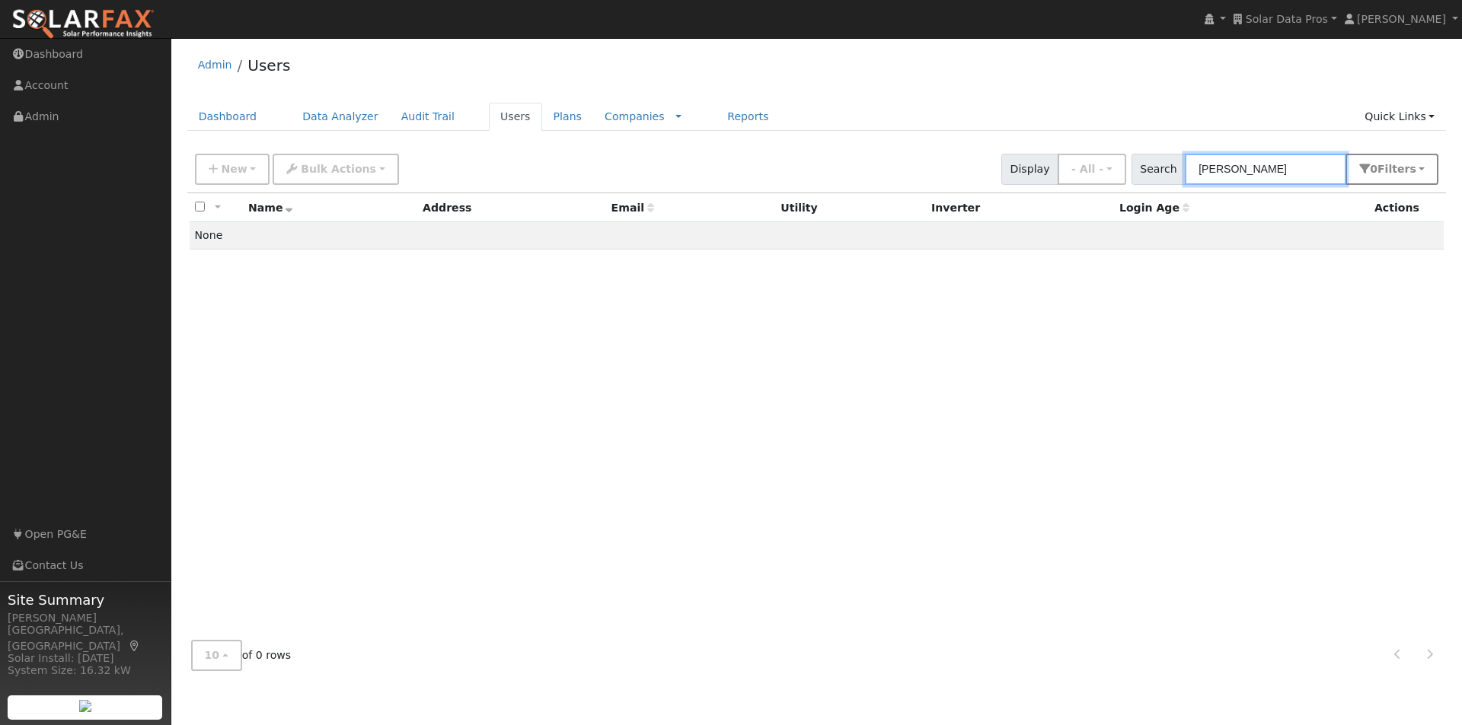
type input "[PERSON_NAME]"
click at [1407, 174] on span "Filter s" at bounding box center [1396, 169] width 39 height 12
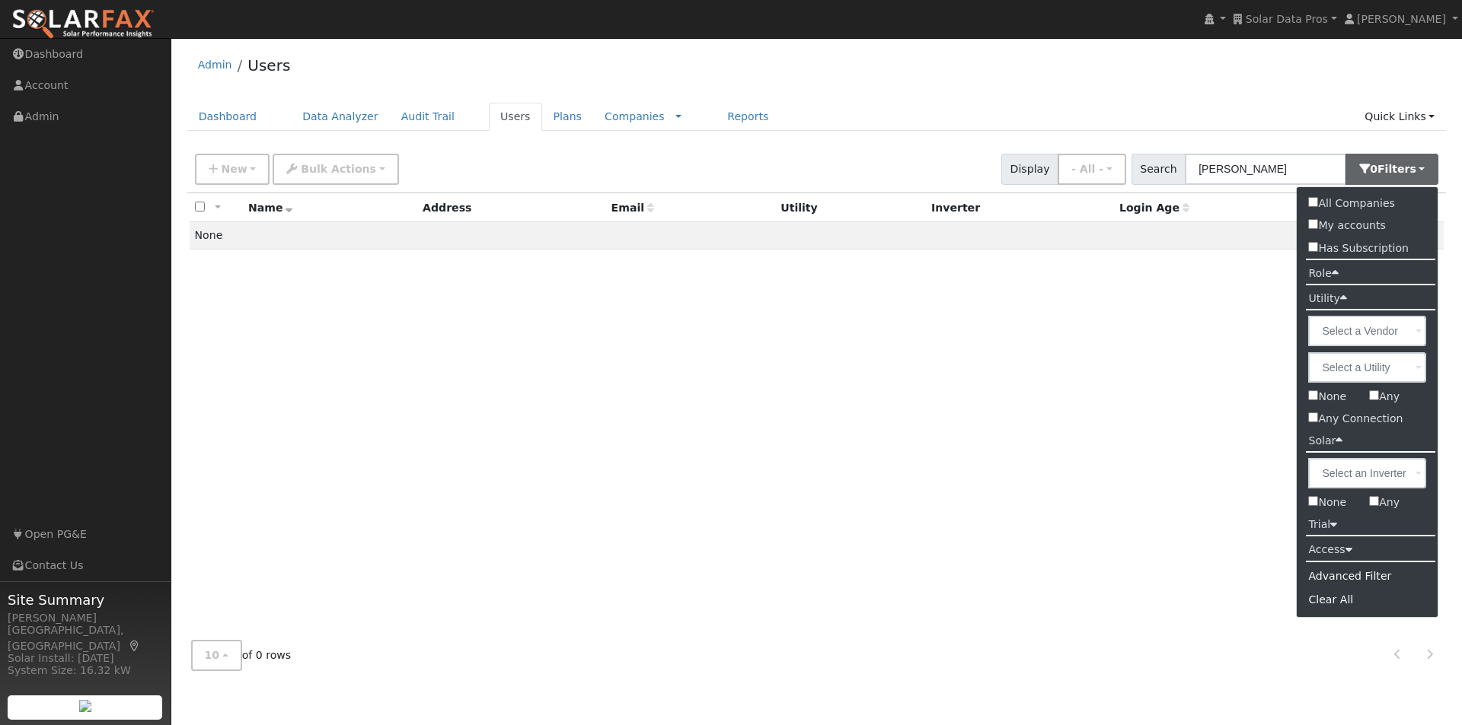
click at [1350, 200] on label "All Companies" at bounding box center [1350, 204] width 109 height 22
click at [1318, 200] on input "All Companies" at bounding box center [1313, 202] width 10 height 10
checkbox input "true"
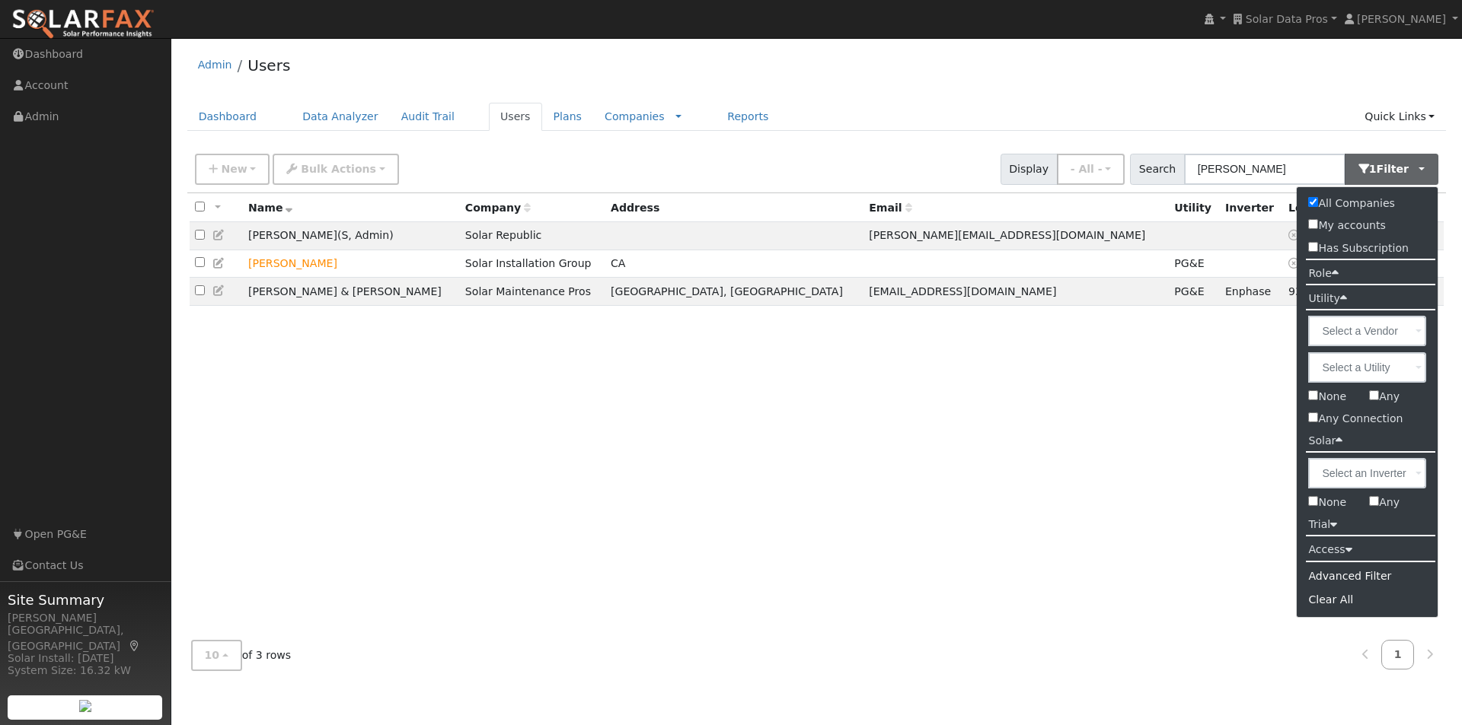
click at [601, 340] on div "All None All on page None on page Name Company Address Email Utility Inverter L…" at bounding box center [816, 410] width 1259 height 435
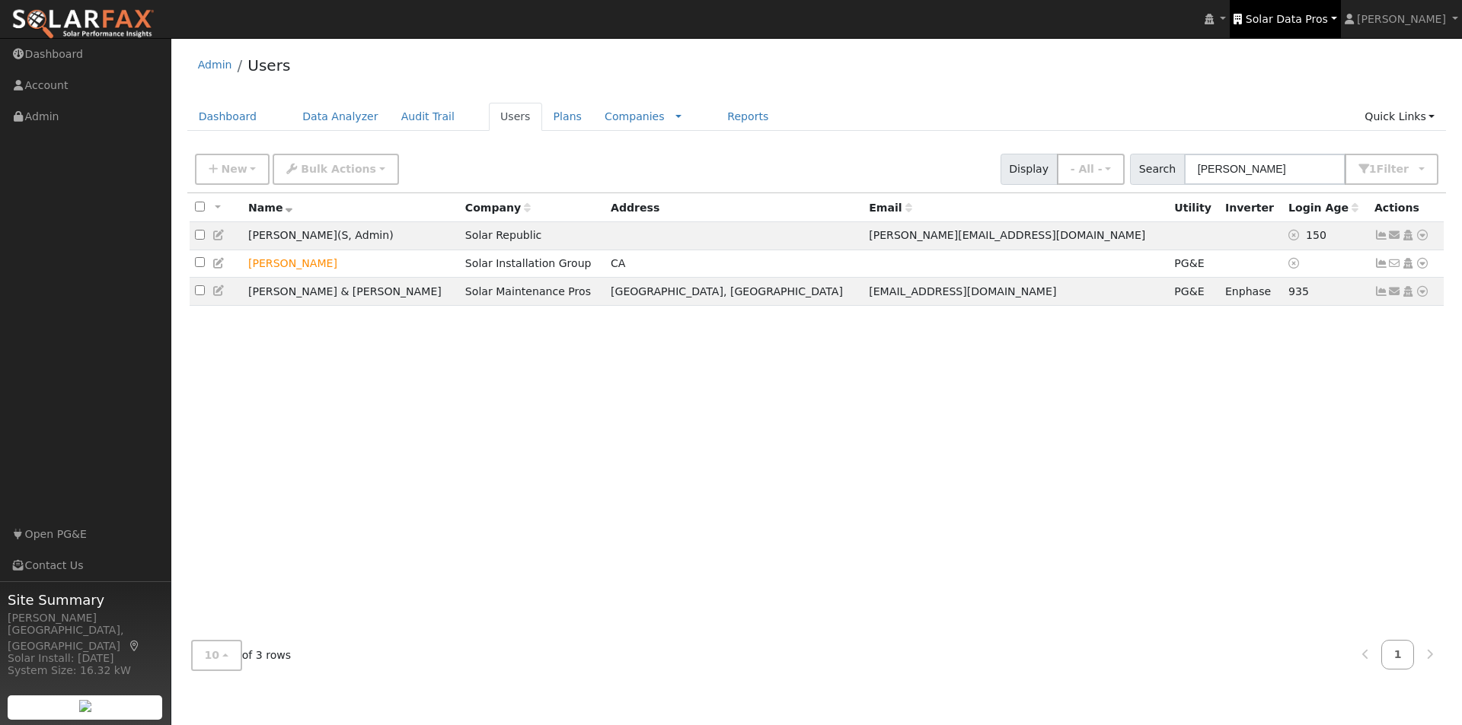
click at [1328, 21] on span "Solar Data Pros" at bounding box center [1286, 19] width 82 height 12
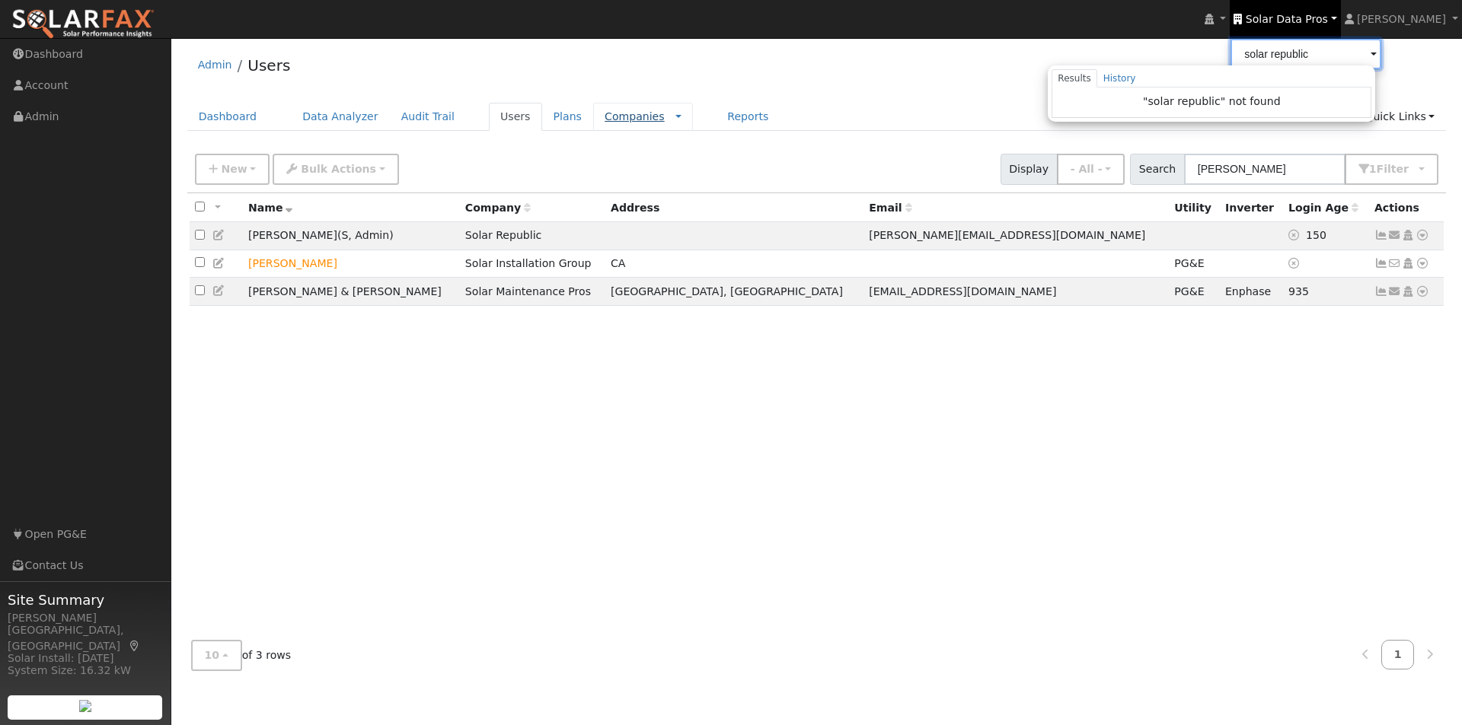
type input "solar republic"
click at [604, 113] on link "Companies" at bounding box center [634, 116] width 60 height 12
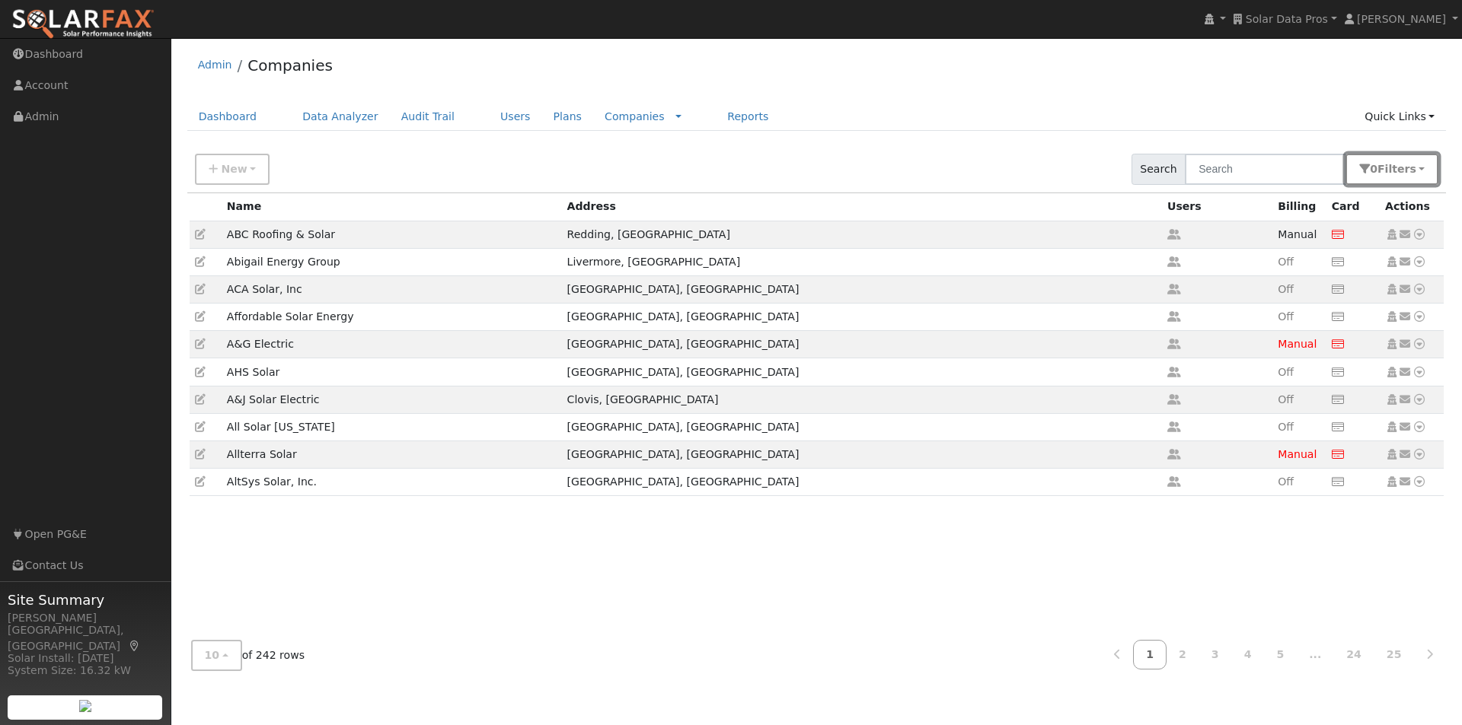
click at [1433, 170] on button "0 Filter s" at bounding box center [1391, 169] width 93 height 31
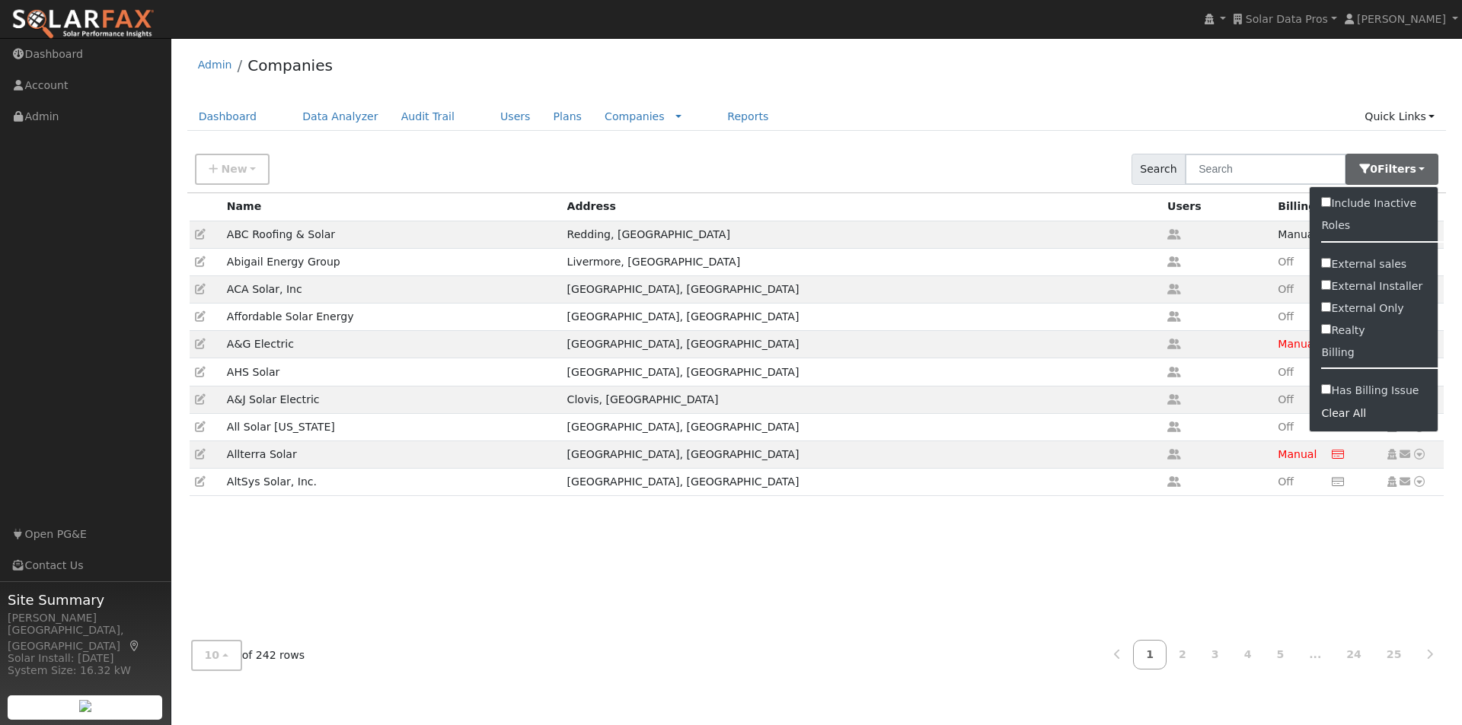
click at [1324, 204] on input "Include Inactive" at bounding box center [1326, 202] width 10 height 10
checkbox input "true"
click at [1288, 172] on input "text" at bounding box center [1264, 169] width 161 height 31
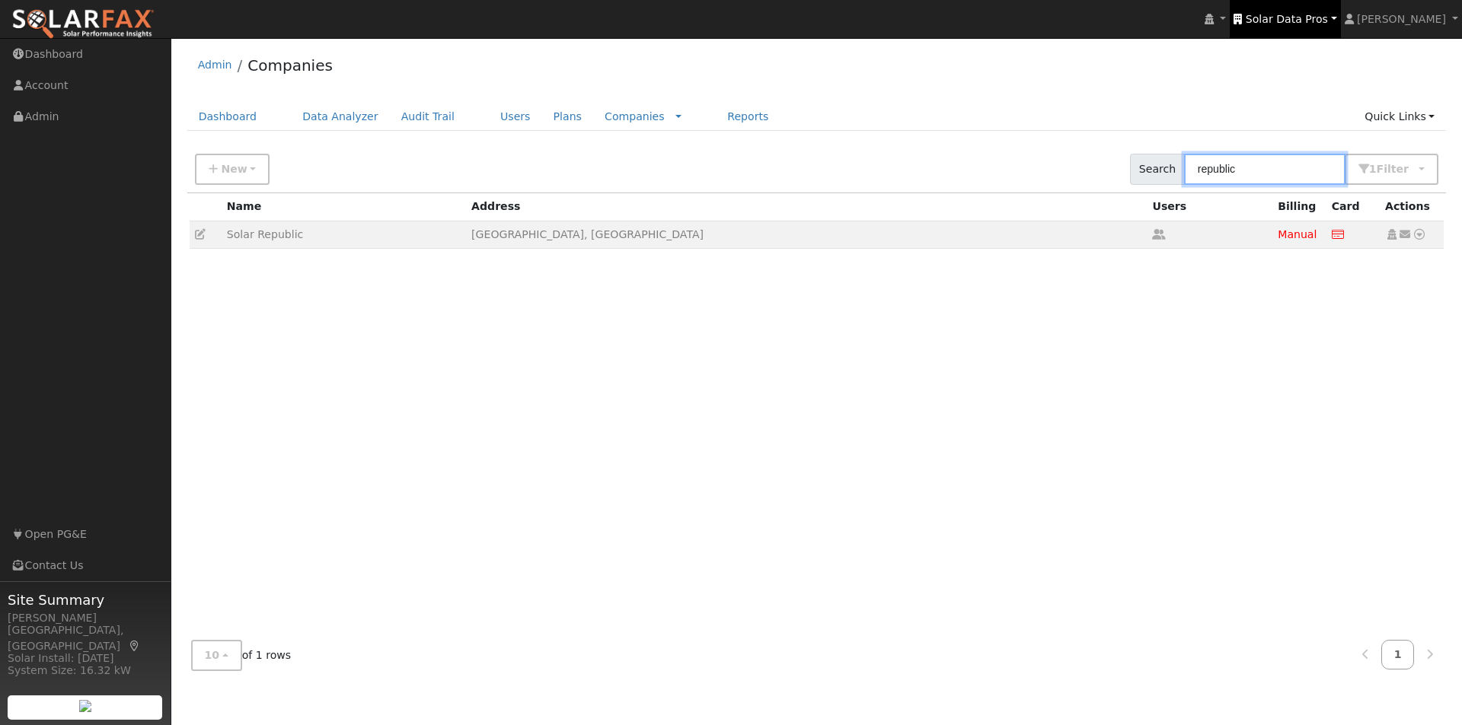
type input "republic"
click at [1326, 14] on span "Solar Data Pros" at bounding box center [1286, 19] width 82 height 12
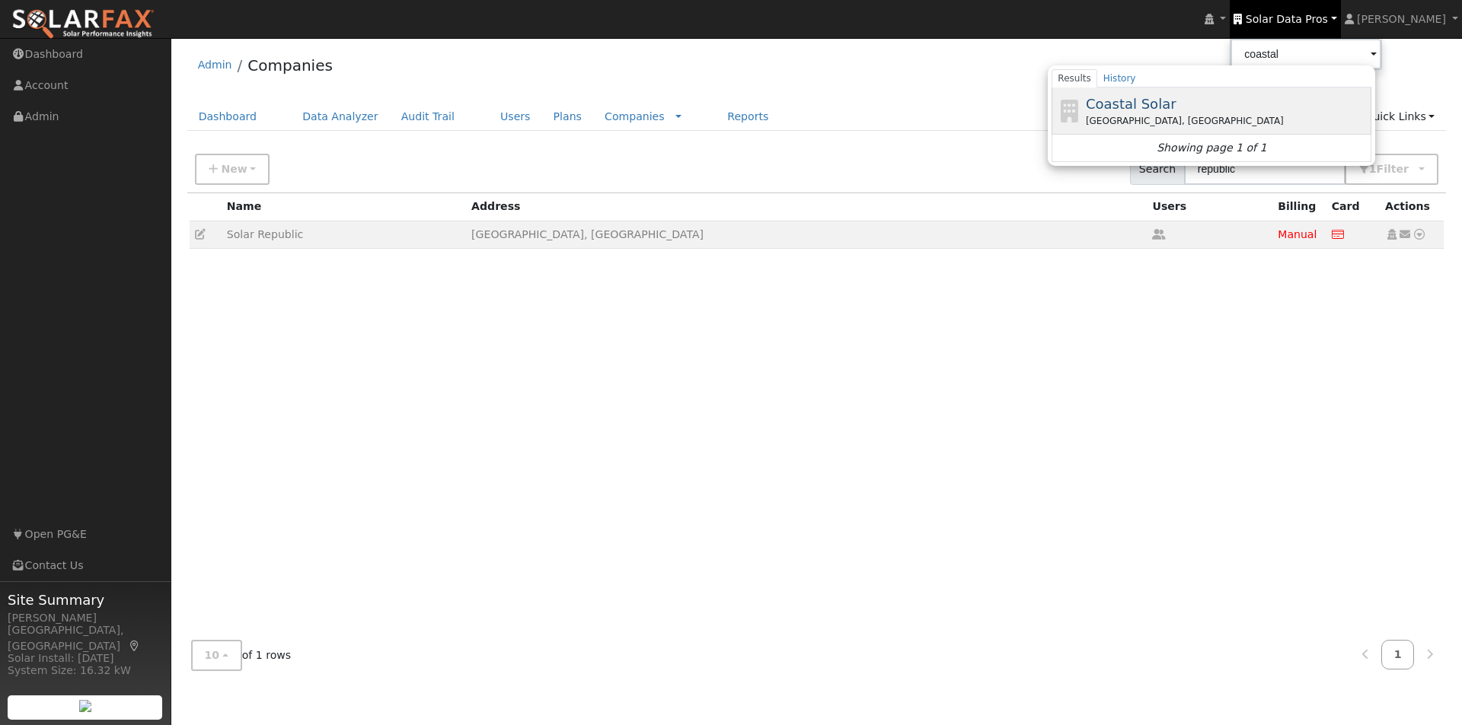
click at [1176, 101] on span "Coastal Solar" at bounding box center [1131, 104] width 91 height 16
type input "Coastal Solar"
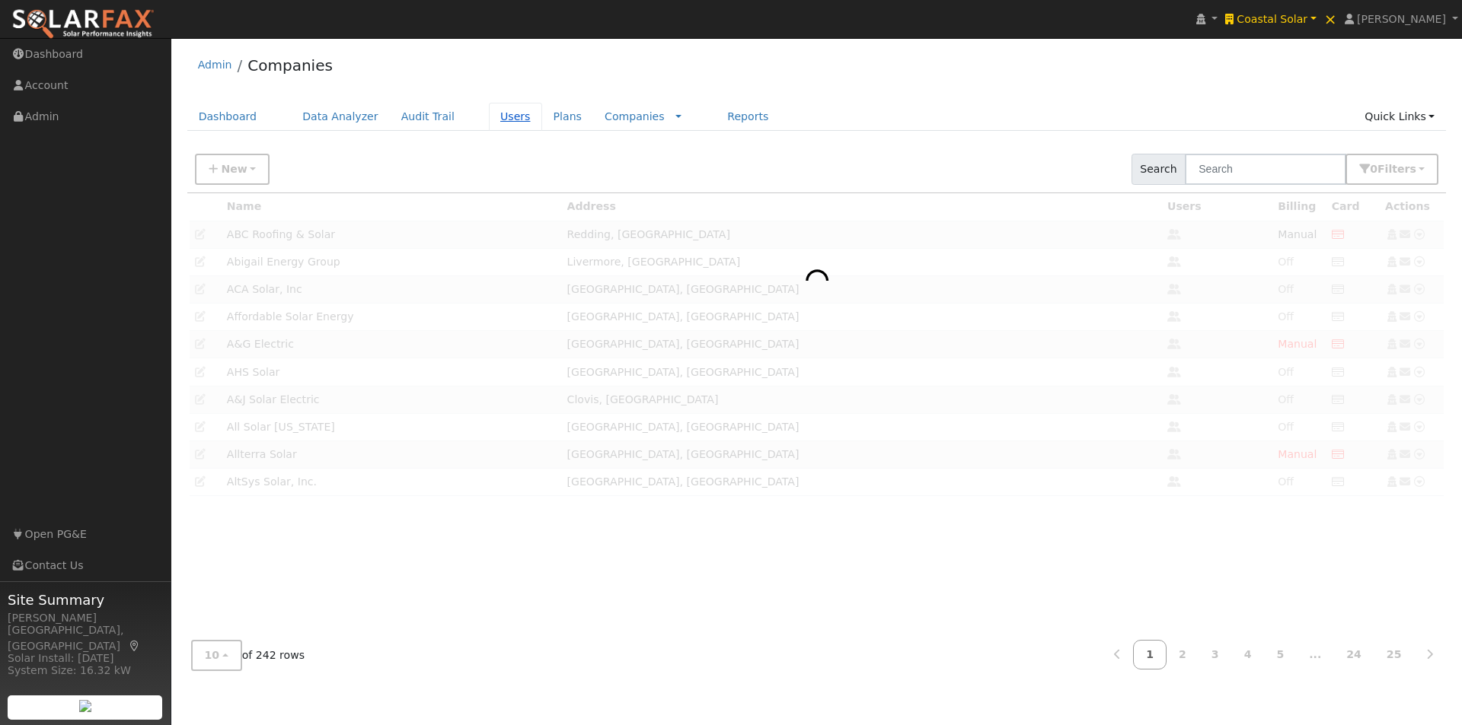
click at [489, 113] on link "Users" at bounding box center [515, 117] width 53 height 28
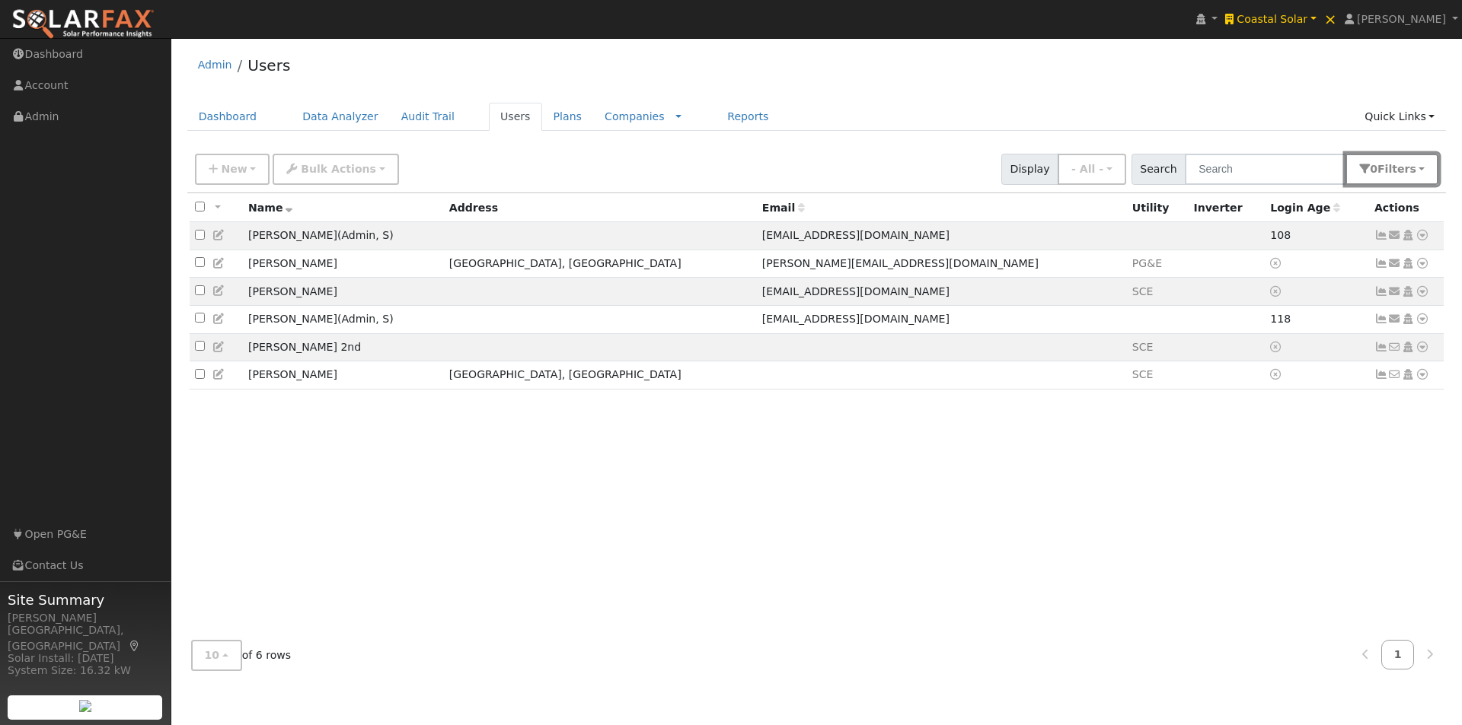
click at [1390, 173] on span "Filter s" at bounding box center [1396, 169] width 39 height 12
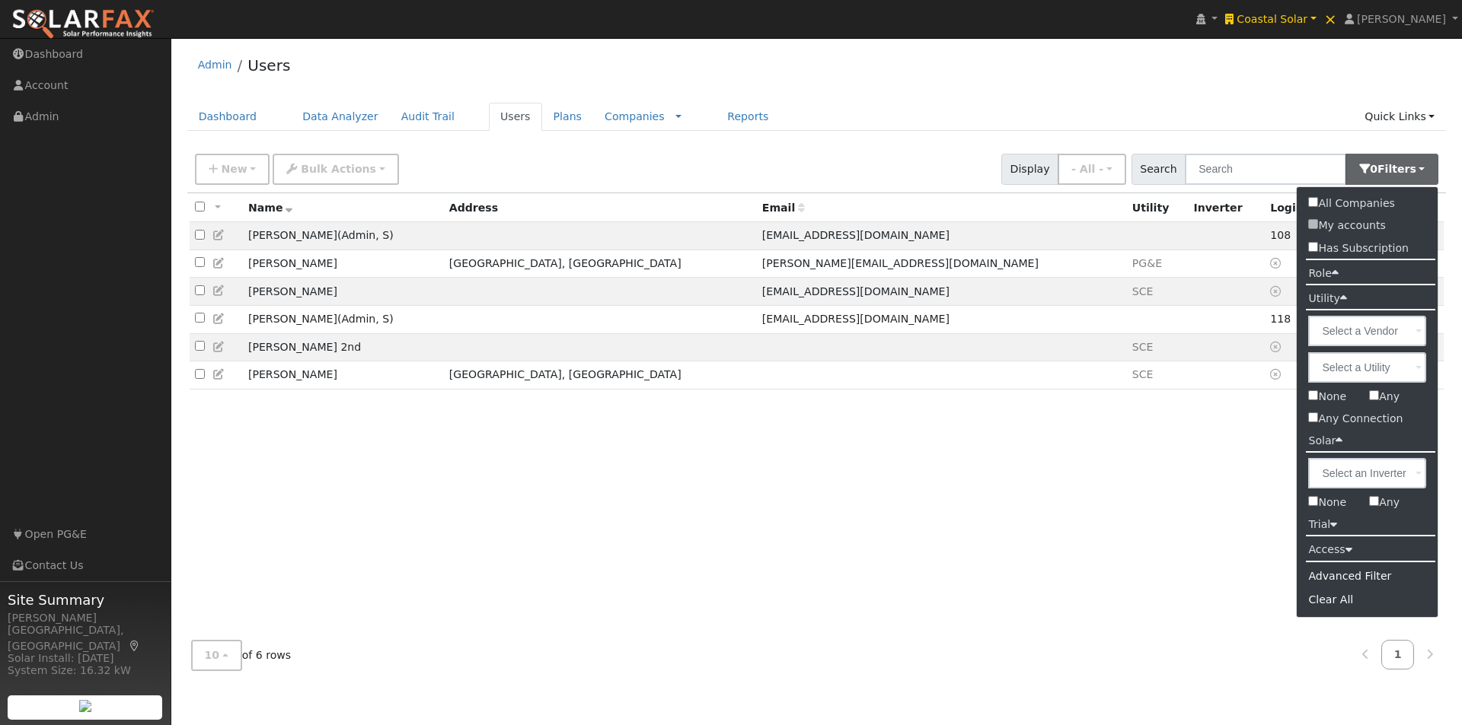
click at [1333, 276] on icon at bounding box center [1334, 272] width 7 height 11
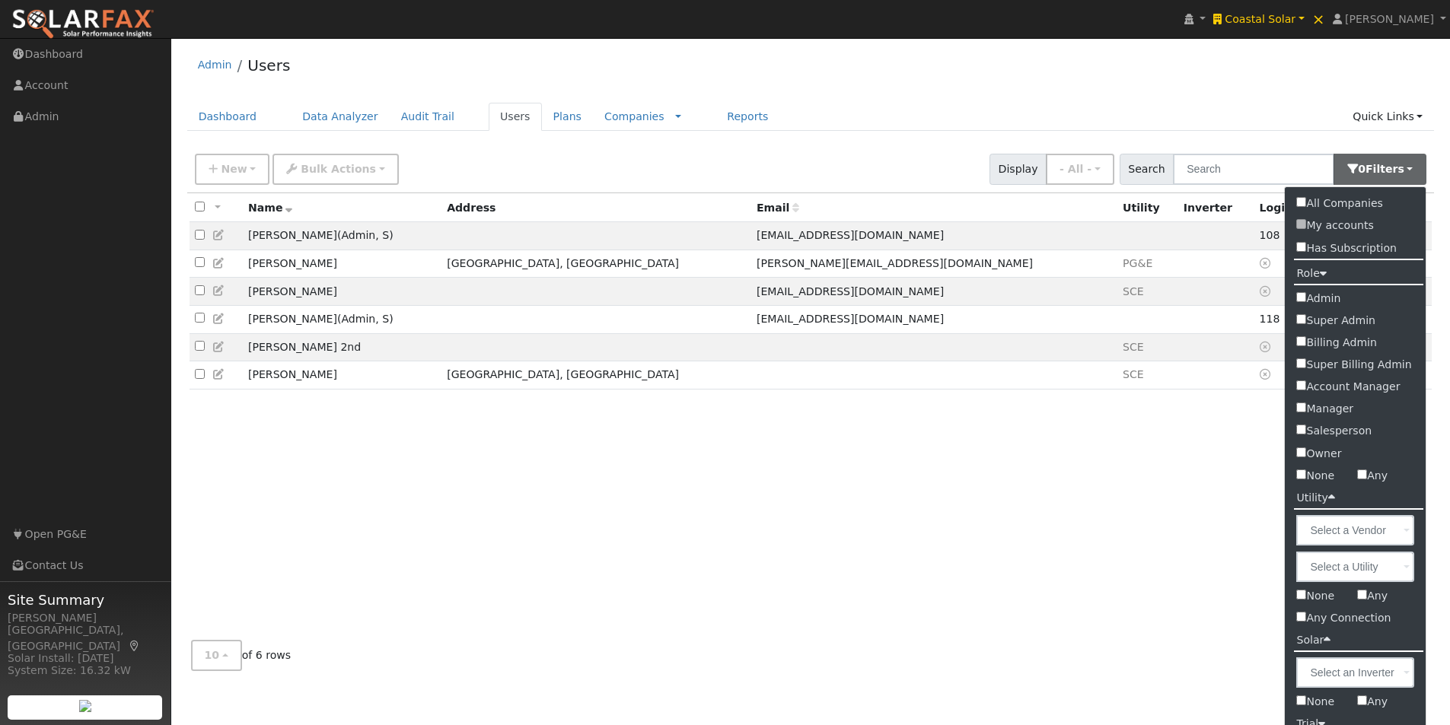
click at [1300, 298] on input "Admin" at bounding box center [1301, 297] width 10 height 10
checkbox input "true"
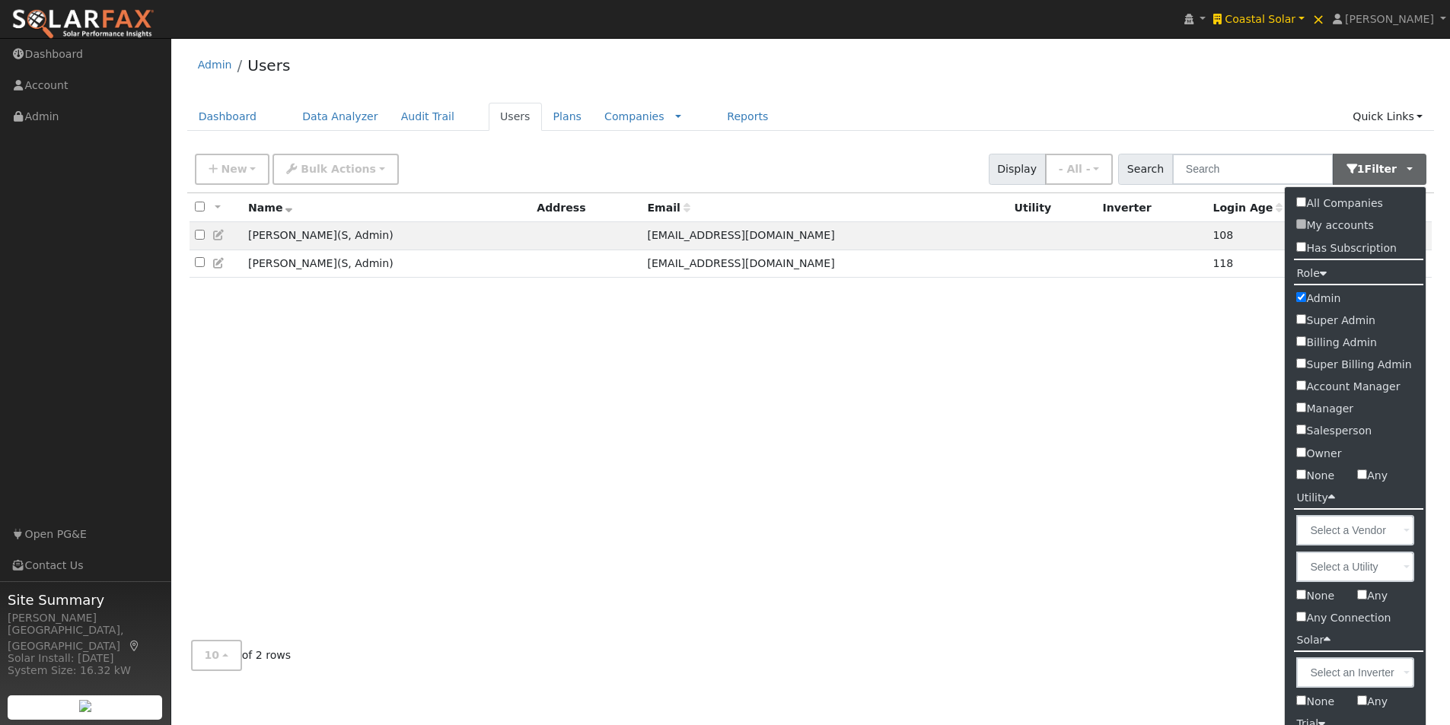
click at [920, 86] on div "Admin Users" at bounding box center [811, 69] width 1248 height 46
